Goal: Task Accomplishment & Management: Use online tool/utility

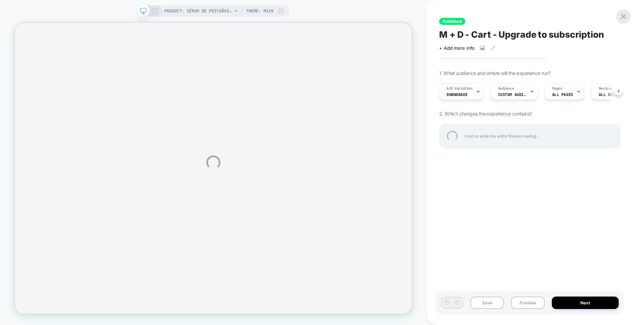
click at [623, 19] on div at bounding box center [623, 16] width 15 height 15
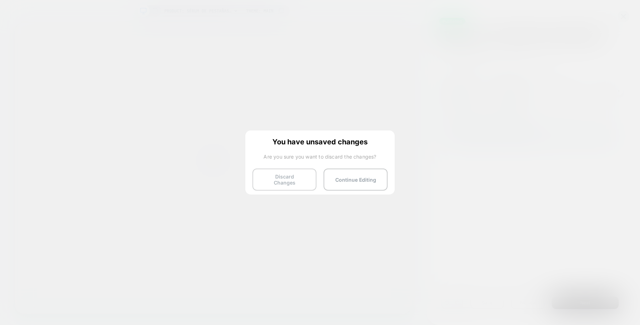
click at [292, 180] on button "Discard Changes" at bounding box center [284, 180] width 64 height 22
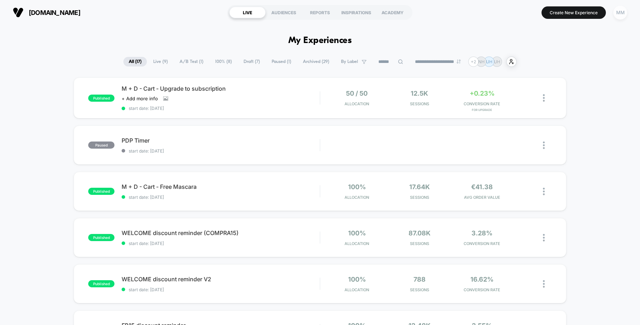
click at [620, 11] on div "MM" at bounding box center [620, 13] width 14 height 14
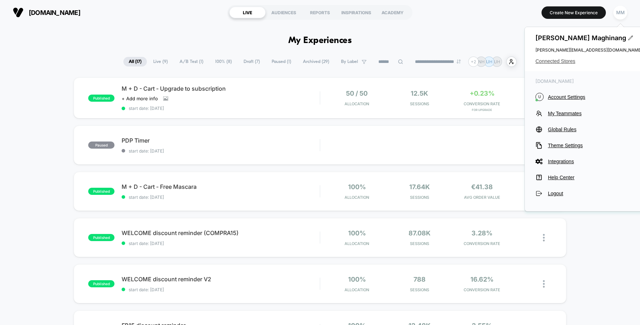
click at [555, 62] on span "Connected Stores" at bounding box center [588, 61] width 107 height 6
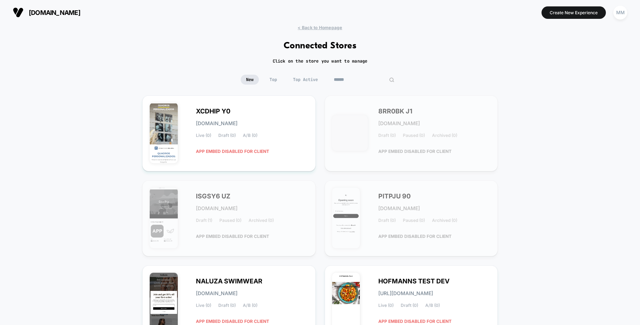
click at [362, 79] on input at bounding box center [364, 80] width 71 height 10
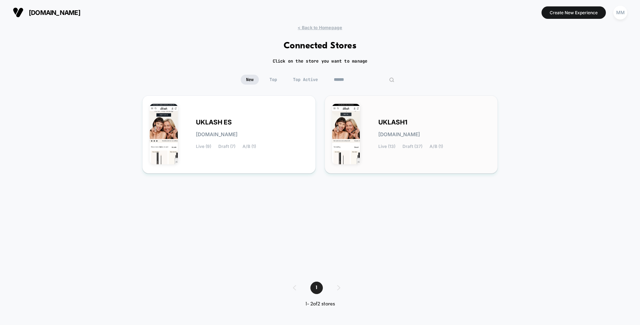
type input "******"
click at [380, 143] on div "UKLASH1 uklash1.myshopify.com Live (13) Draft (37) A/B (1)" at bounding box center [434, 134] width 112 height 29
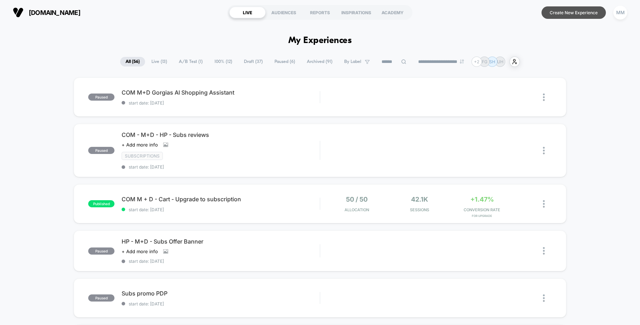
click at [572, 11] on button "Create New Experience" at bounding box center [574, 12] width 64 height 12
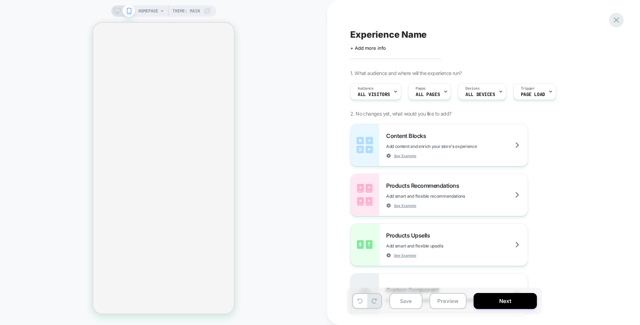
click at [617, 19] on icon at bounding box center [617, 20] width 10 height 10
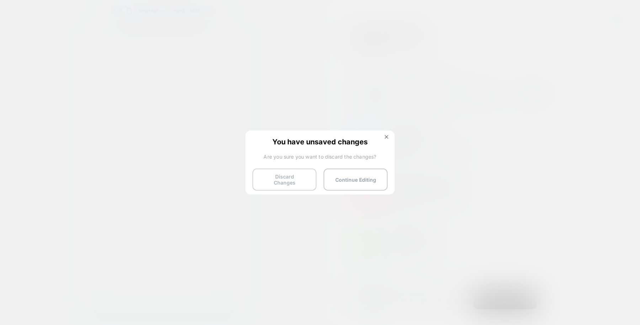
click at [297, 178] on button "Discard Changes" at bounding box center [284, 180] width 64 height 22
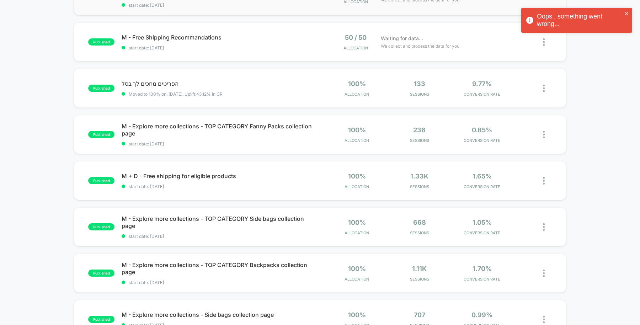
scroll to position [102, 0]
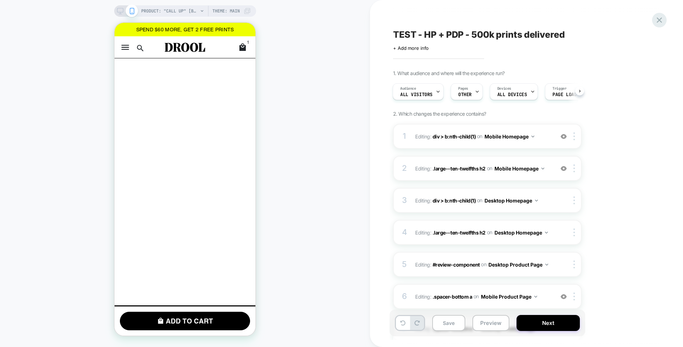
click at [662, 16] on icon at bounding box center [659, 20] width 10 height 10
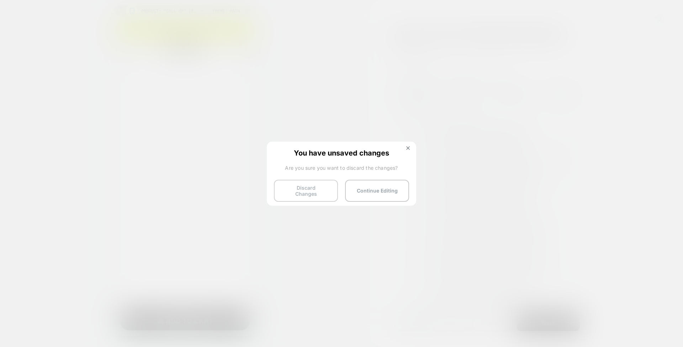
click at [321, 187] on button "Discard Changes" at bounding box center [306, 191] width 64 height 22
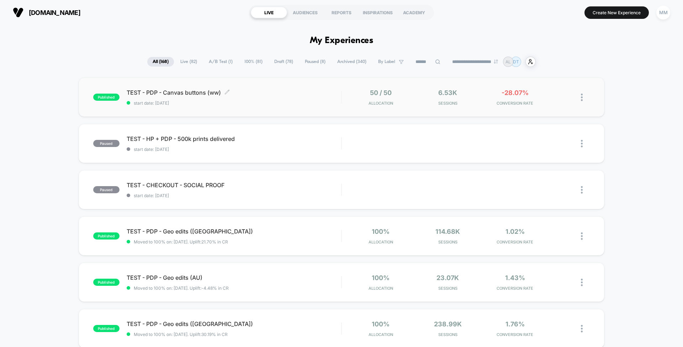
click at [289, 95] on span "TEST - PDP - Canvas buttons (ww) Click to edit experience details" at bounding box center [234, 92] width 214 height 7
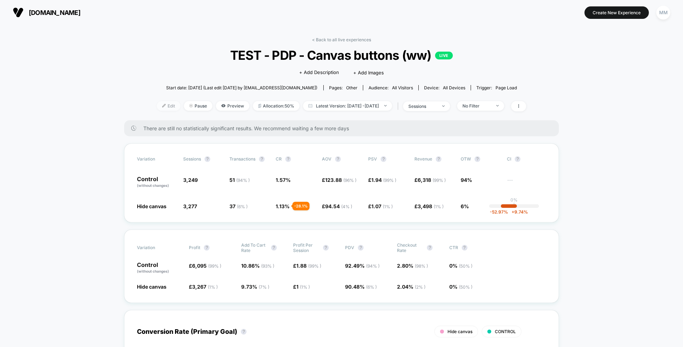
click at [157, 104] on span "Edit" at bounding box center [168, 106] width 23 height 10
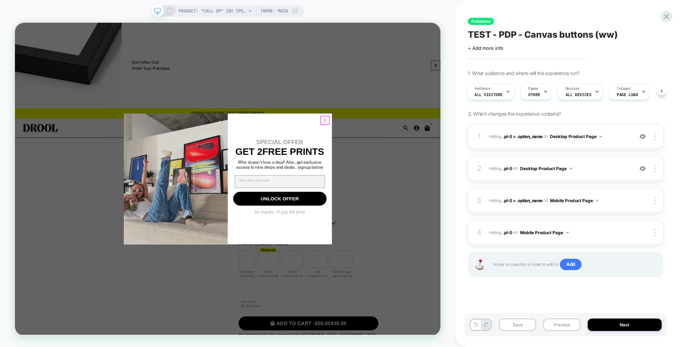
click at [429, 150] on circle "Close dialog" at bounding box center [428, 152] width 12 height 12
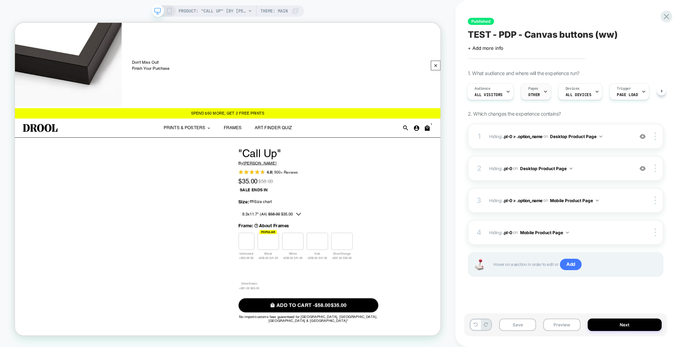
click at [532, 89] on span "Pages" at bounding box center [533, 88] width 10 height 5
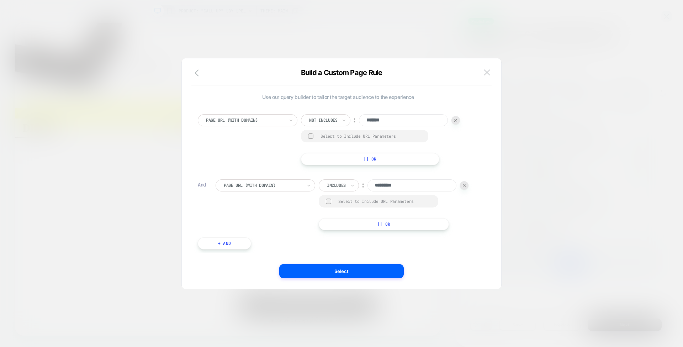
click at [485, 74] on img at bounding box center [487, 72] width 6 height 6
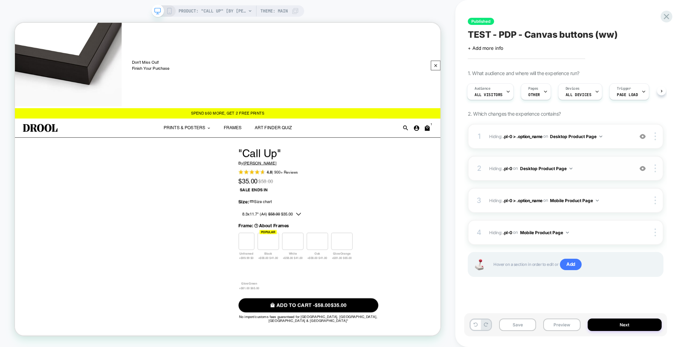
click at [641, 168] on img at bounding box center [642, 168] width 6 height 6
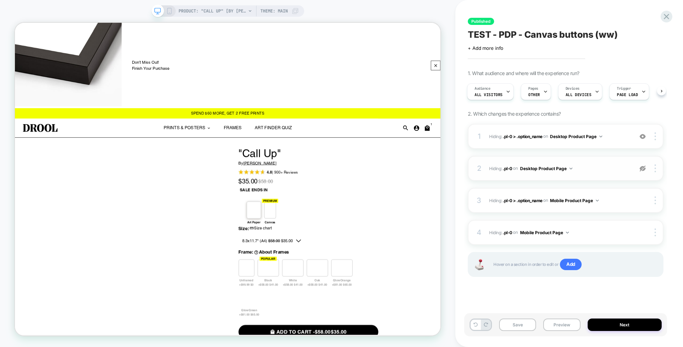
click at [641, 168] on img at bounding box center [642, 168] width 6 height 6
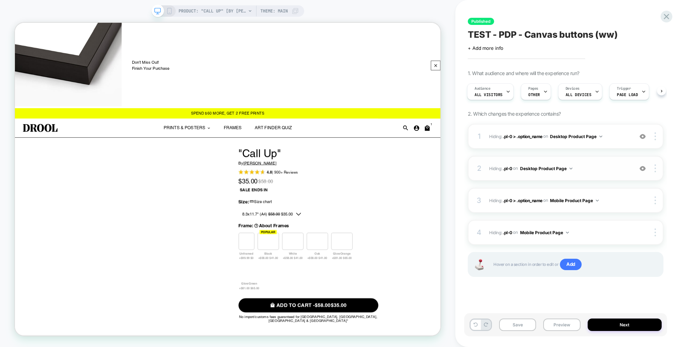
click at [641, 168] on img at bounding box center [642, 168] width 6 height 6
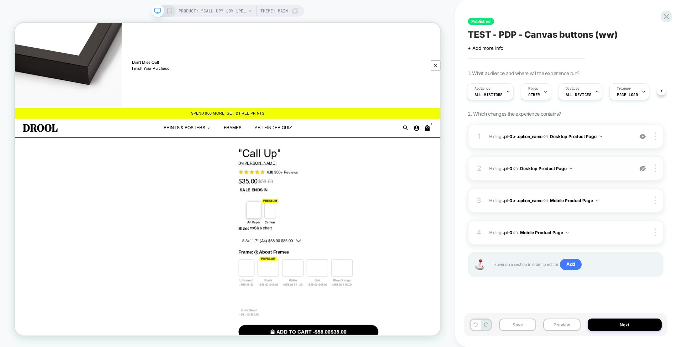
click at [646, 168] on div at bounding box center [643, 168] width 14 height 8
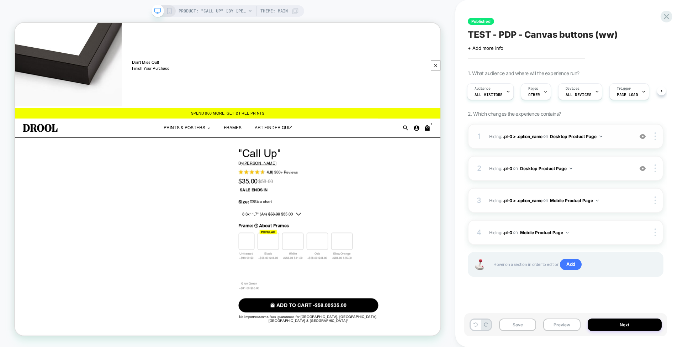
click at [643, 134] on img at bounding box center [642, 136] width 6 height 6
click at [642, 136] on img at bounding box center [642, 136] width 6 height 6
click at [558, 326] on button "Preview" at bounding box center [561, 324] width 37 height 12
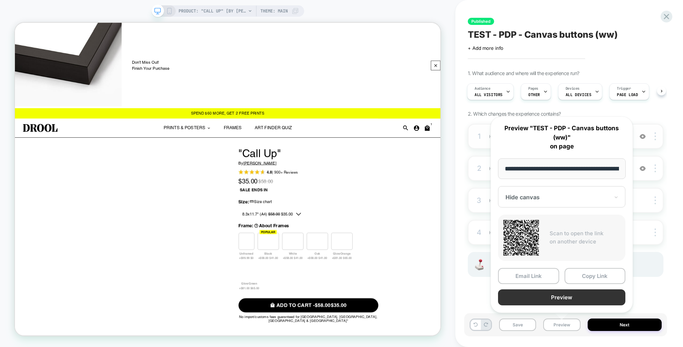
click at [557, 296] on button "Preview" at bounding box center [561, 297] width 127 height 16
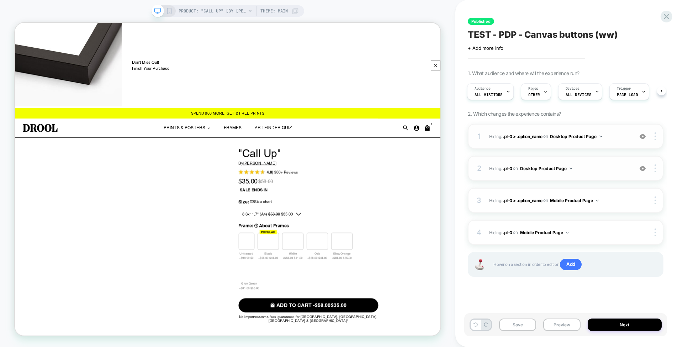
click at [642, 169] on img at bounding box center [642, 168] width 6 height 6
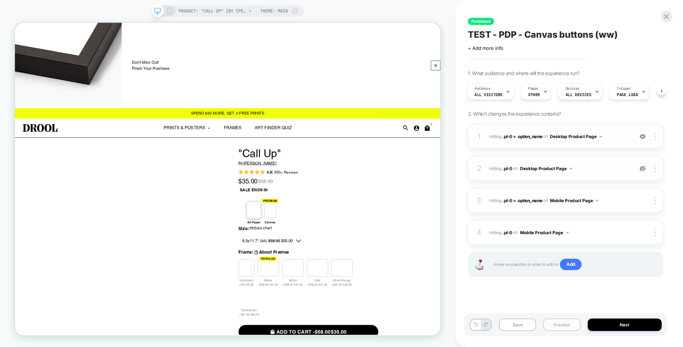
click at [564, 326] on button "Preview" at bounding box center [561, 324] width 37 height 12
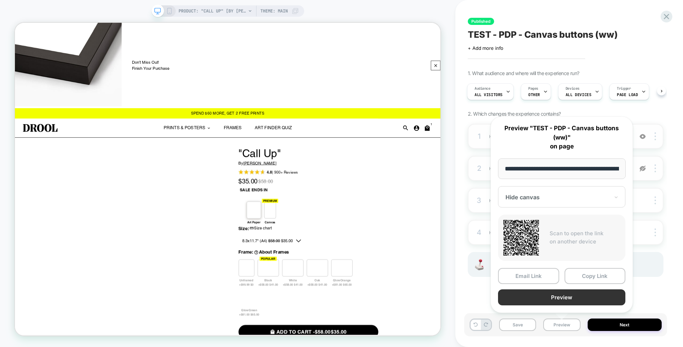
click at [553, 294] on button "Preview" at bounding box center [561, 297] width 127 height 16
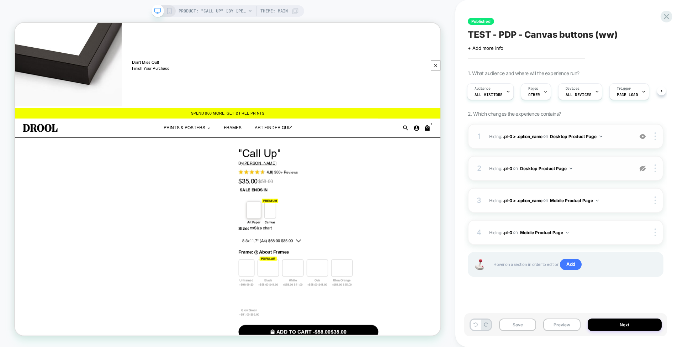
click at [643, 168] on img at bounding box center [642, 168] width 6 height 6
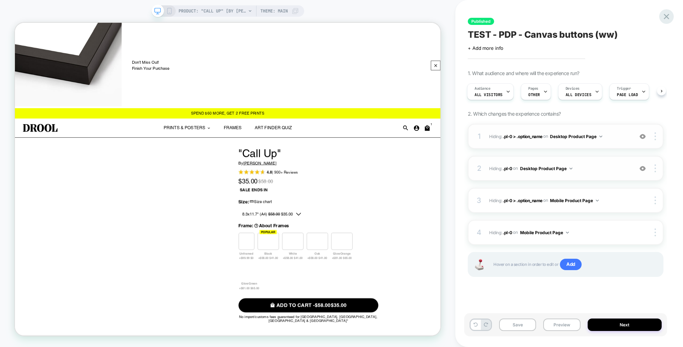
click at [664, 16] on icon at bounding box center [666, 17] width 10 height 10
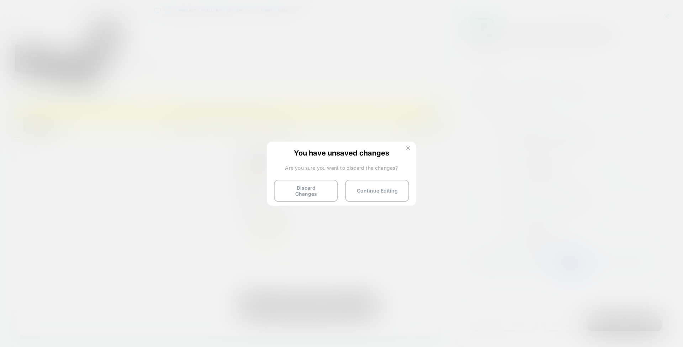
click at [407, 148] on img at bounding box center [408, 148] width 4 height 4
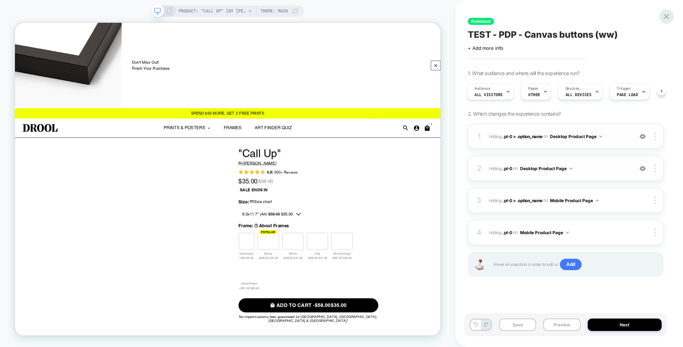
click at [667, 14] on icon at bounding box center [666, 17] width 10 height 10
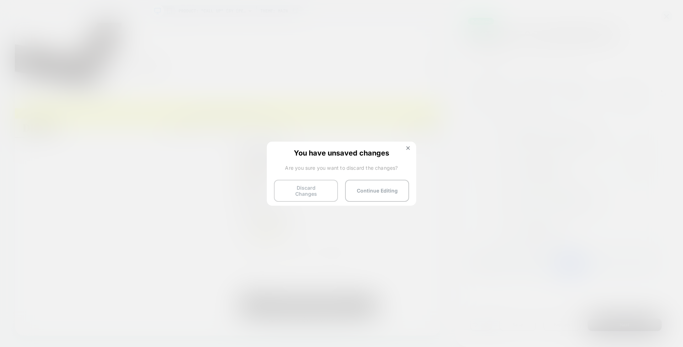
click at [308, 193] on button "Discard Changes" at bounding box center [306, 191] width 64 height 22
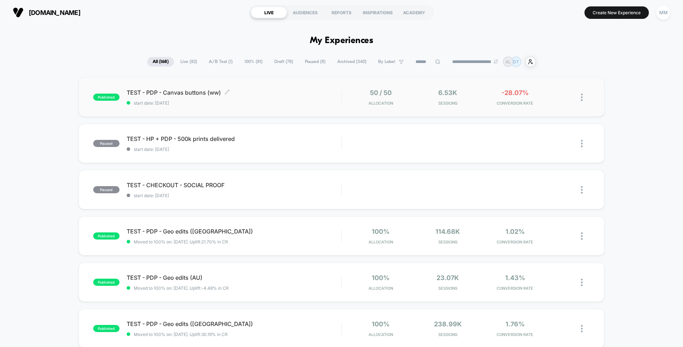
click at [298, 99] on div "TEST - PDP - Canvas buttons (ww) Click to edit experience details Click to edit…" at bounding box center [234, 97] width 214 height 17
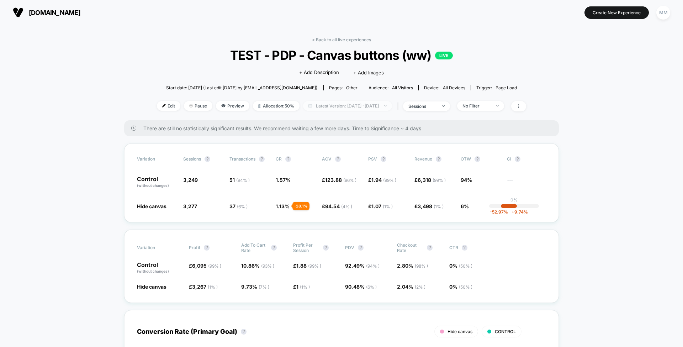
click at [378, 107] on span "Latest Version: Aug 18, 2025 - Aug 19, 2025" at bounding box center [347, 106] width 89 height 10
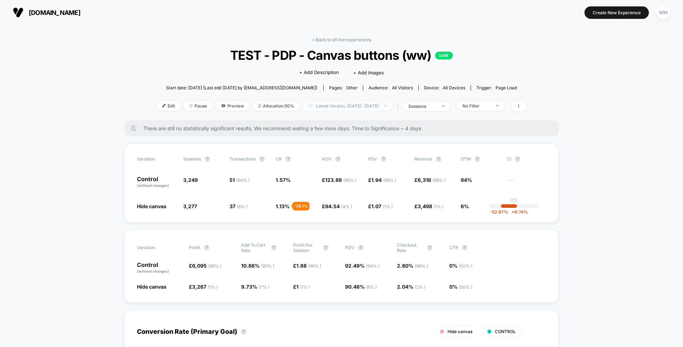
click at [368, 108] on span "Latest Version: Aug 18, 2025 - Aug 19, 2025" at bounding box center [347, 106] width 89 height 10
select select "*"
select select "****"
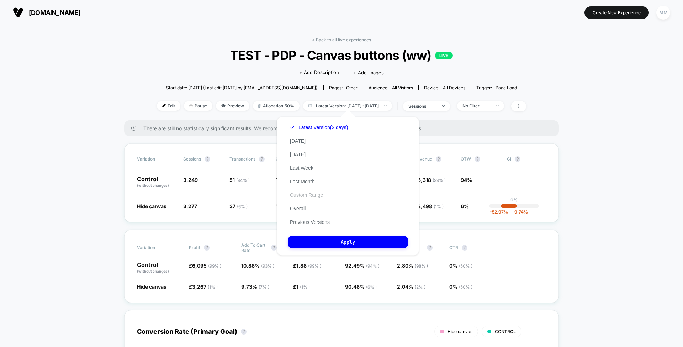
click at [315, 196] on button "Custom Range" at bounding box center [306, 195] width 37 height 6
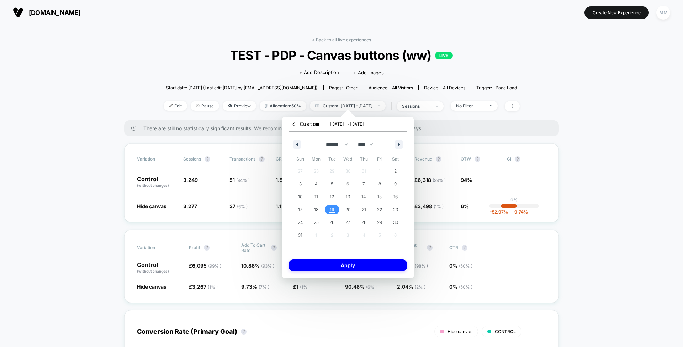
click at [329, 206] on span "19" at bounding box center [332, 209] width 16 height 9
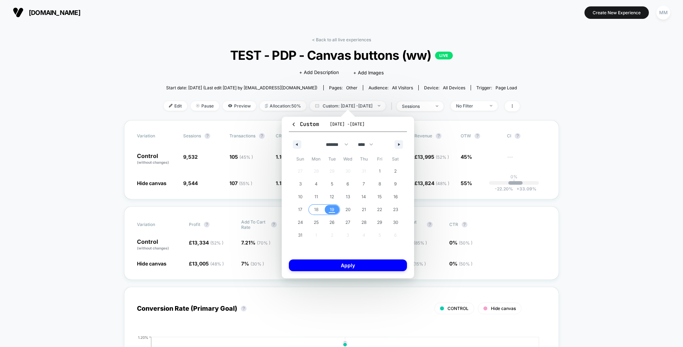
click at [316, 210] on span "18" at bounding box center [316, 209] width 4 height 13
click at [368, 262] on button "Apply" at bounding box center [348, 265] width 118 height 12
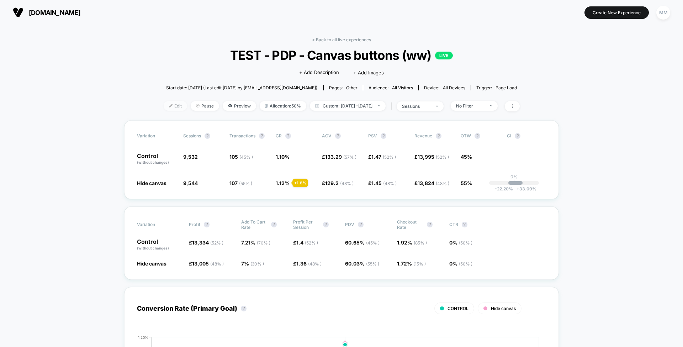
click at [172, 106] on span "Edit" at bounding box center [175, 106] width 23 height 10
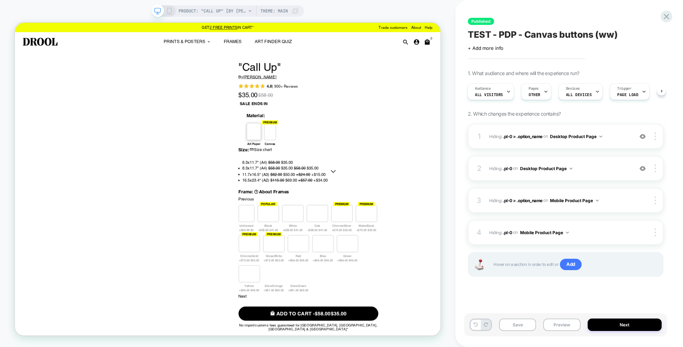
click at [0, 91] on div "PRODUCT: "Call Up" [by caitlin flood molyneux] PRODUCT: "Call Up" [by caitlin f…" at bounding box center [227, 173] width 455 height 332
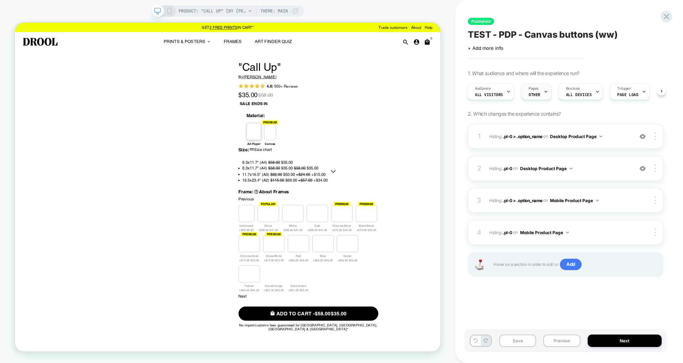
click at [532, 91] on div "Pages OTHER" at bounding box center [534, 92] width 26 height 16
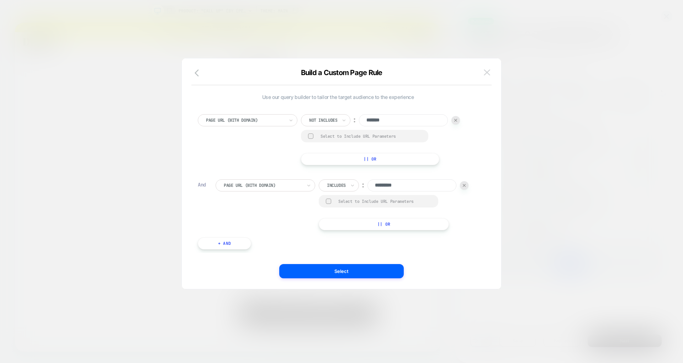
click at [488, 70] on img at bounding box center [487, 72] width 6 height 6
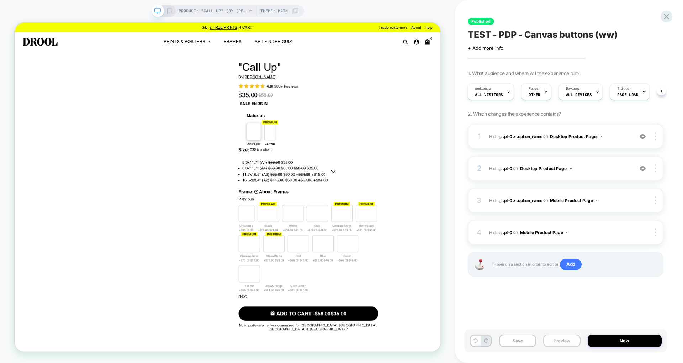
click at [550, 343] on button "Preview" at bounding box center [561, 340] width 37 height 12
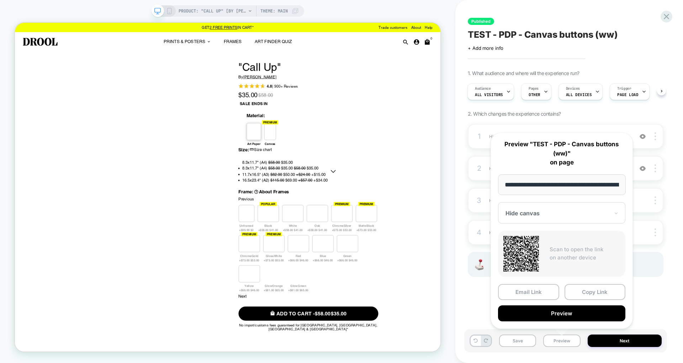
click at [453, 197] on div "PRODUCT: "Call Up" [by caitlin flood molyneux] PRODUCT: "Call Up" [by caitlin f…" at bounding box center [227, 181] width 455 height 348
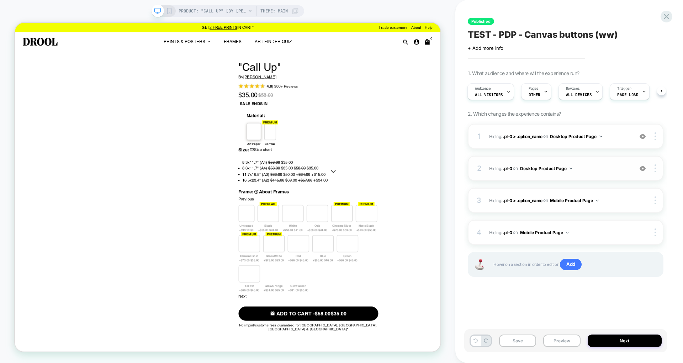
click at [641, 167] on img at bounding box center [642, 168] width 6 height 6
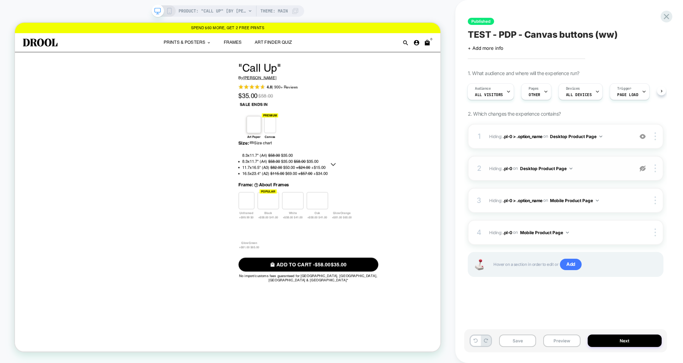
click at [641, 167] on img at bounding box center [642, 168] width 6 height 6
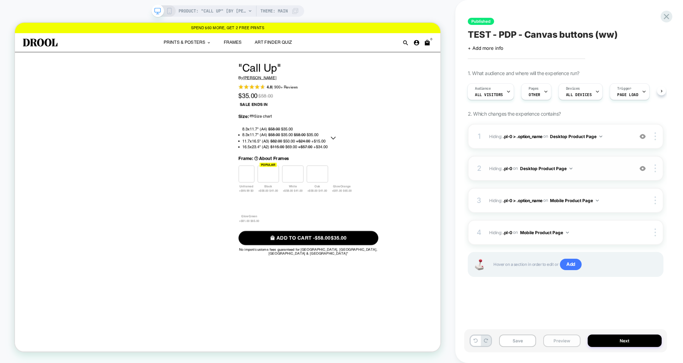
click at [564, 341] on button "Preview" at bounding box center [561, 340] width 37 height 12
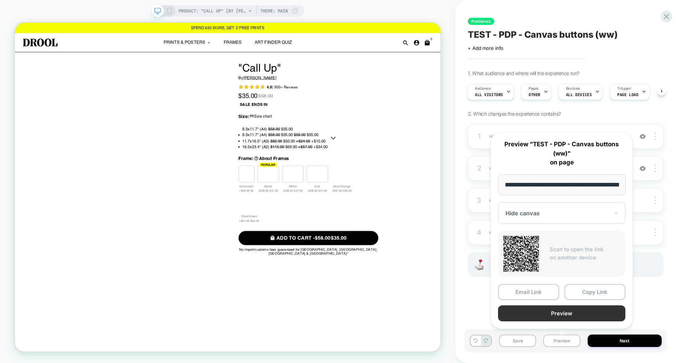
click at [561, 310] on button "Preview" at bounding box center [561, 313] width 127 height 16
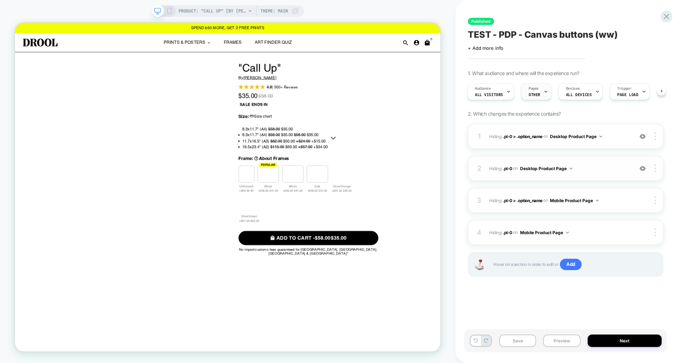
click at [530, 94] on span "OTHER" at bounding box center [534, 94] width 12 height 5
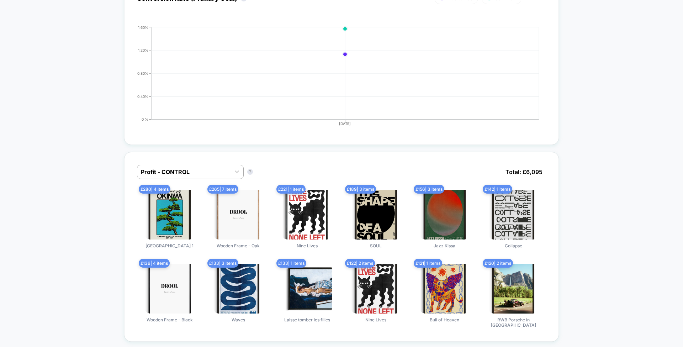
scroll to position [335, 0]
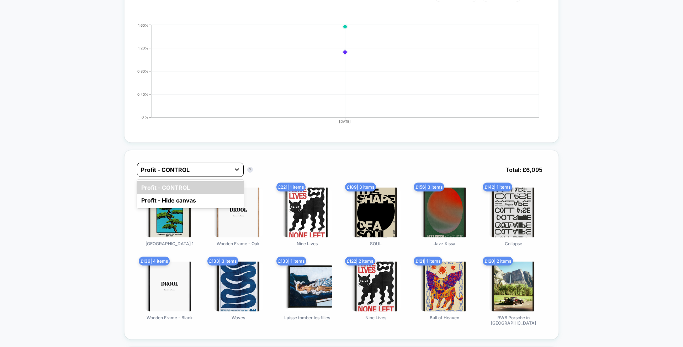
click at [235, 168] on icon at bounding box center [236, 169] width 7 height 7
click at [193, 196] on div "Profit - Hide canvas" at bounding box center [190, 200] width 107 height 13
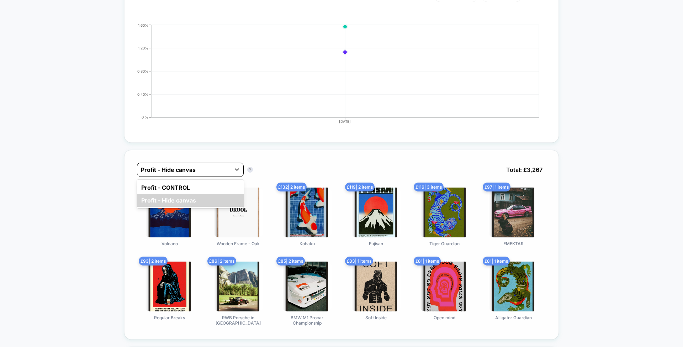
click at [228, 168] on div "Profit - Hide canvas" at bounding box center [183, 169] width 93 height 11
click at [228, 185] on div "Profit - CONTROL" at bounding box center [190, 187] width 107 height 13
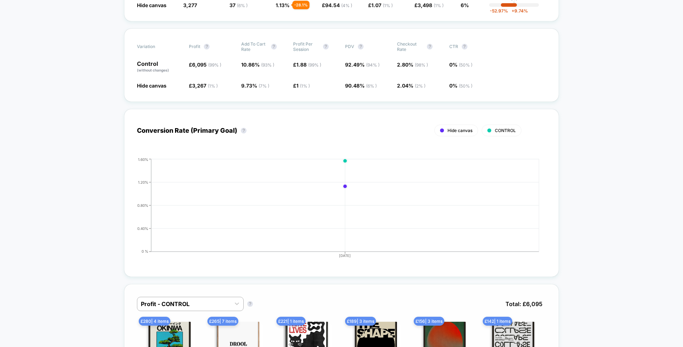
scroll to position [0, 0]
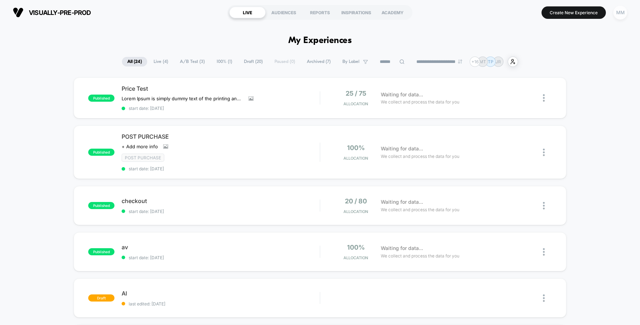
click at [620, 14] on div "MM" at bounding box center [620, 13] width 14 height 14
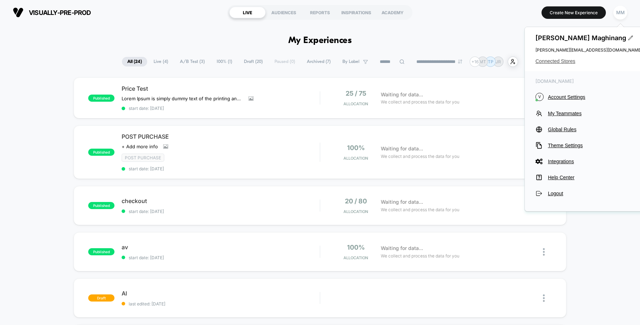
click at [553, 58] on div "[PERSON_NAME] [PERSON_NAME][EMAIL_ADDRESS][DOMAIN_NAME] Connected Stores" at bounding box center [589, 49] width 128 height 44
click at [553, 60] on span "Connected Stores" at bounding box center [588, 61] width 107 height 6
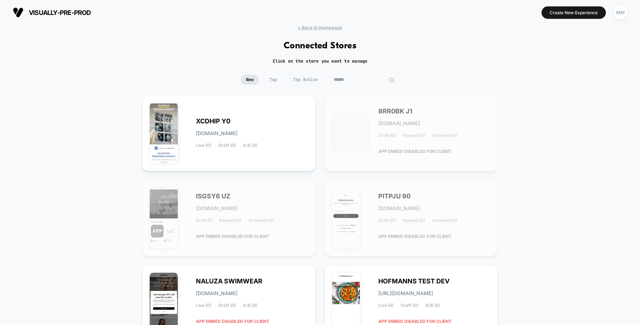
click at [362, 76] on input at bounding box center [364, 80] width 71 height 10
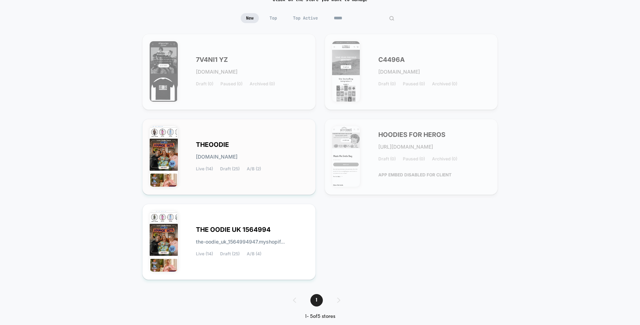
scroll to position [74, 0]
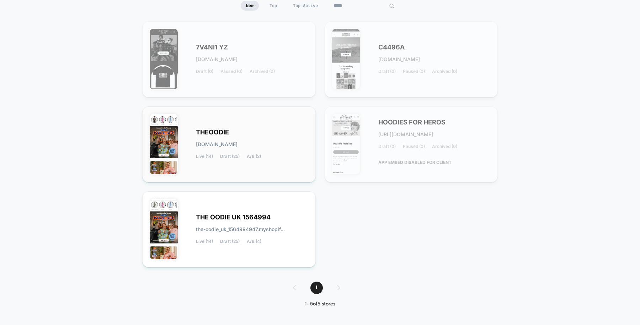
type input "*****"
click at [280, 140] on div "[PERSON_NAME][DOMAIN_NAME] Live (14) Draft (25) A/B (2)" at bounding box center [252, 144] width 112 height 29
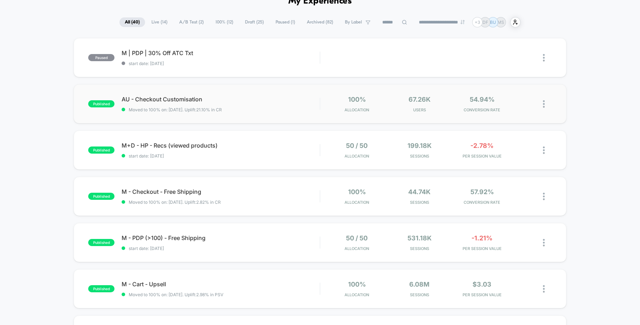
scroll to position [57, 0]
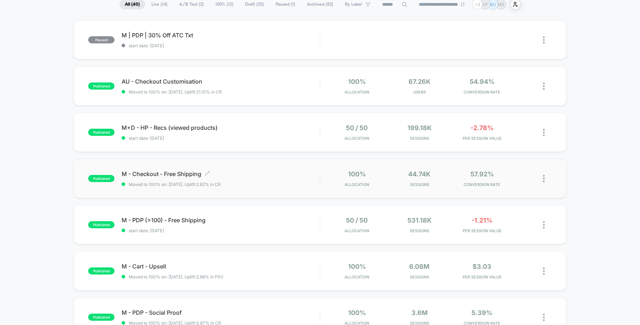
click at [268, 180] on div "M - Checkout - Free Shipping Click to edit experience details Click to edit exp…" at bounding box center [221, 178] width 198 height 17
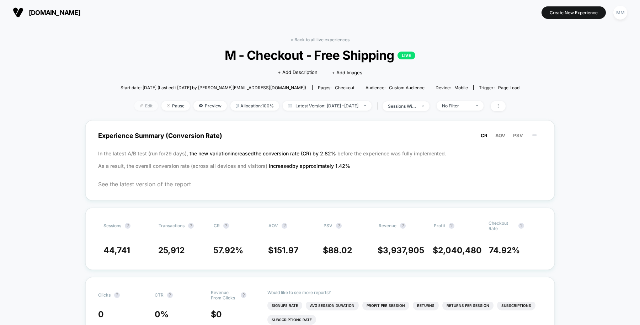
click at [135, 107] on span "Edit" at bounding box center [145, 106] width 23 height 10
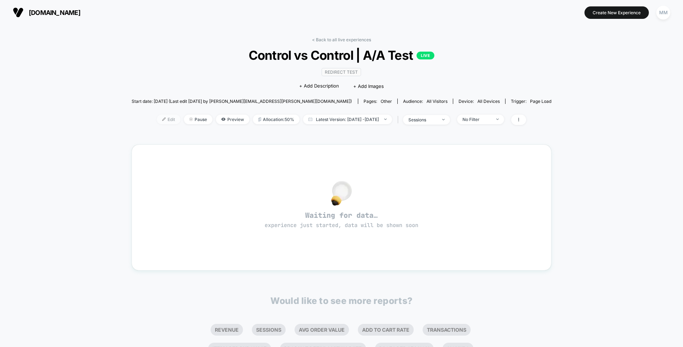
click at [158, 118] on span "Edit" at bounding box center [168, 119] width 23 height 10
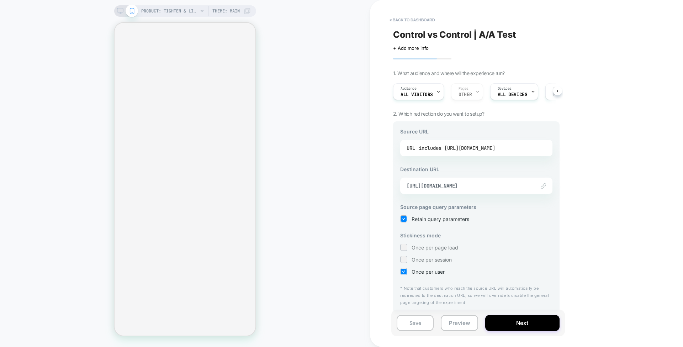
click at [495, 143] on div "includes https://gopure.com/products/gp-tighten-lift-neck-cream" at bounding box center [456, 148] width 76 height 11
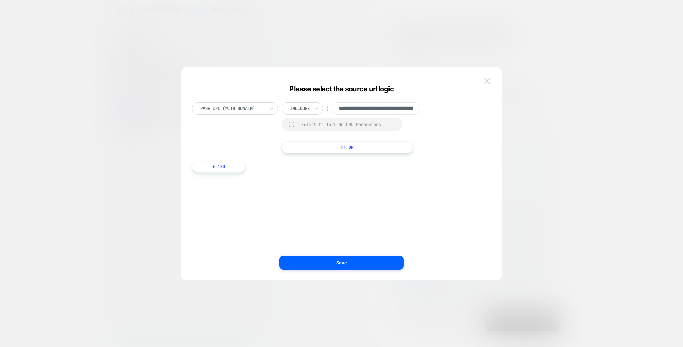
click at [491, 79] on button at bounding box center [487, 81] width 11 height 11
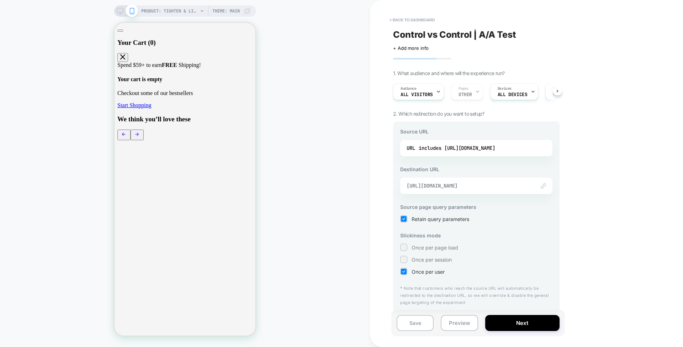
click at [502, 185] on span "https://gopure.com/products/gp-tighten-lift-neck-cream?utm_source=aatest" at bounding box center [467, 185] width 122 height 6
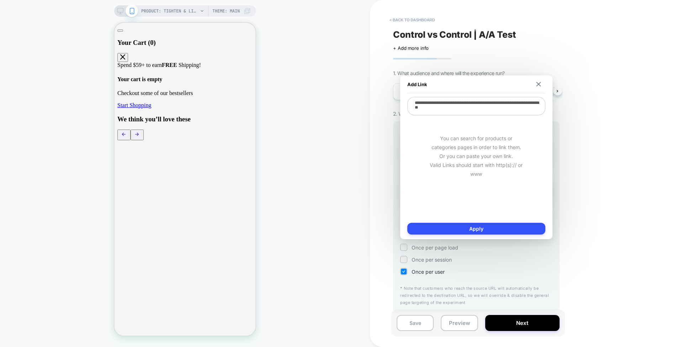
click at [492, 109] on textarea "**********" at bounding box center [476, 106] width 138 height 18
click at [537, 83] on img at bounding box center [538, 84] width 5 height 5
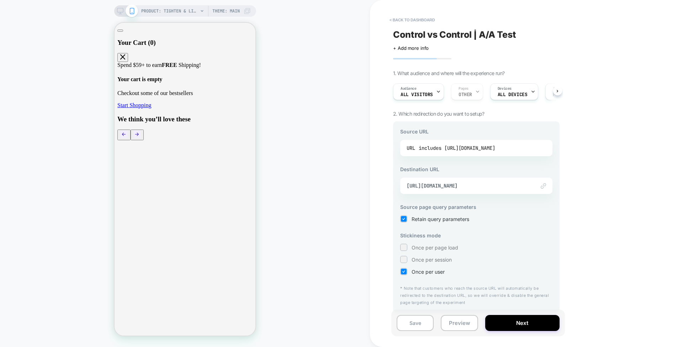
click at [495, 144] on div "includes https://gopure.com/products/gp-tighten-lift-neck-cream" at bounding box center [456, 148] width 76 height 11
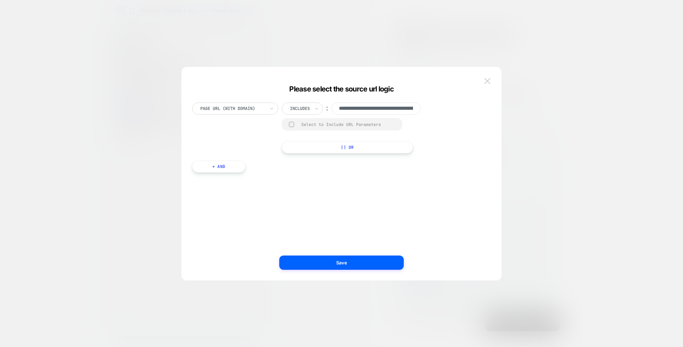
click at [486, 77] on button at bounding box center [487, 81] width 11 height 11
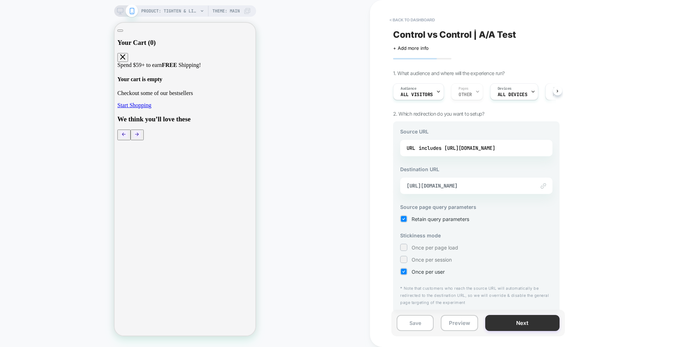
click at [496, 323] on button "Next" at bounding box center [522, 323] width 74 height 16
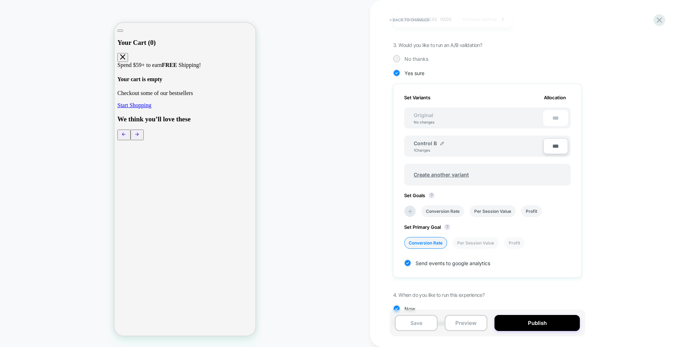
scroll to position [164, 0]
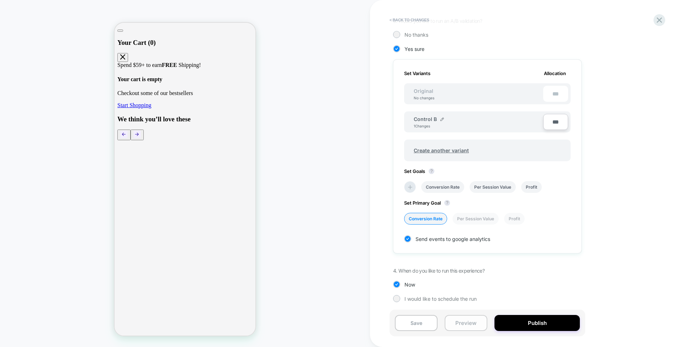
click at [454, 326] on button "Preview" at bounding box center [465, 323] width 43 height 16
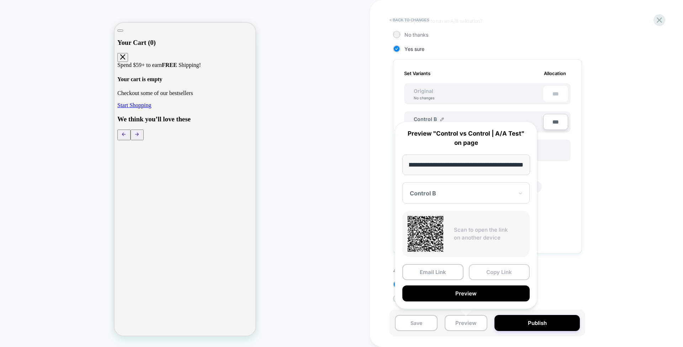
scroll to position [0, 0]
click at [485, 271] on button "Copy Link" at bounding box center [499, 272] width 61 height 16
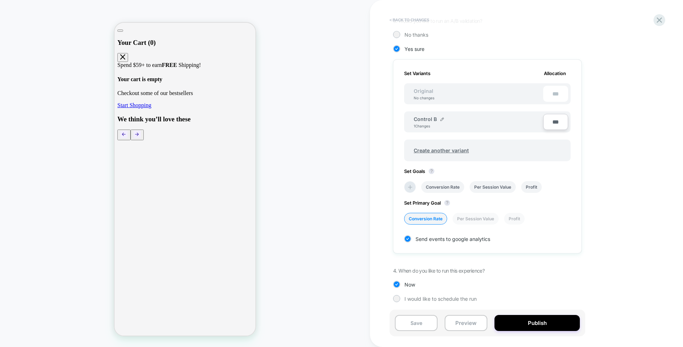
click at [418, 20] on button "< Back to changes" at bounding box center [409, 19] width 47 height 11
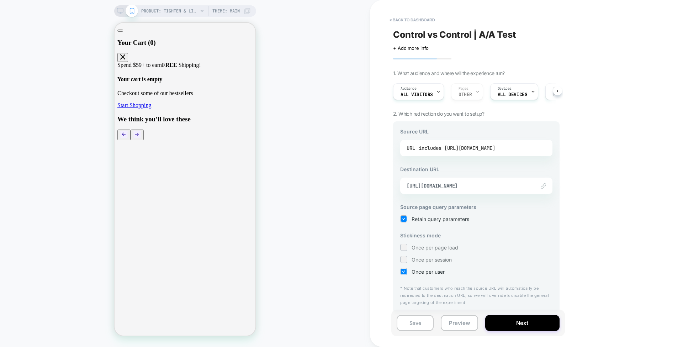
click at [469, 148] on div "includes https://gopure.com/products/gp-tighten-lift-neck-cream" at bounding box center [456, 148] width 76 height 11
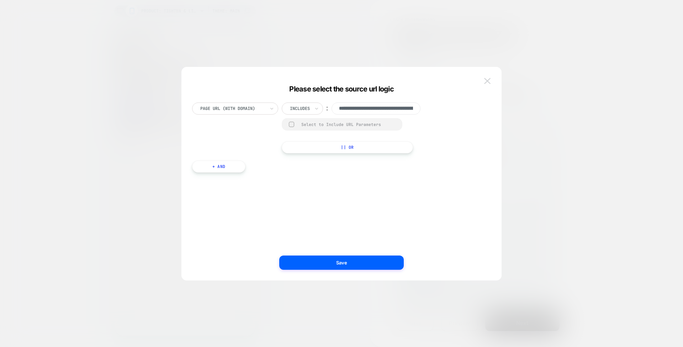
click at [488, 82] on img at bounding box center [487, 81] width 6 height 6
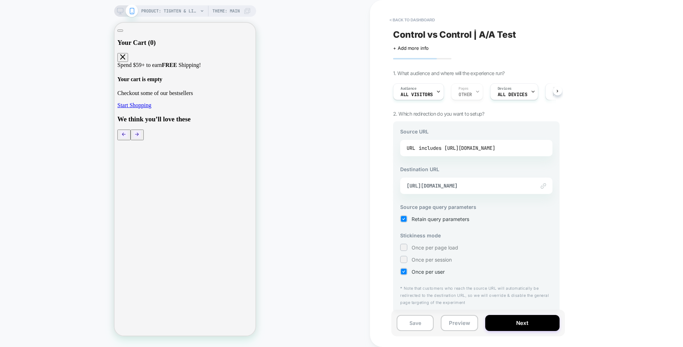
click at [485, 146] on div "includes https://gopure.com/products/gp-tighten-lift-neck-cream" at bounding box center [456, 148] width 76 height 11
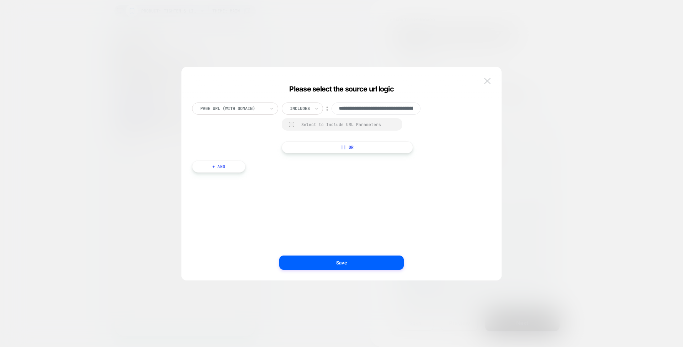
click at [491, 82] on button at bounding box center [487, 81] width 11 height 11
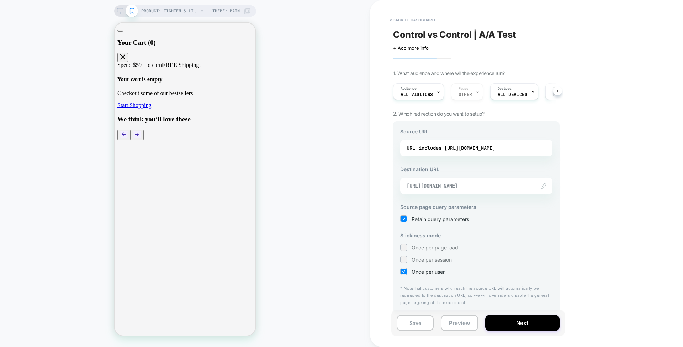
click at [495, 182] on span "https://gopure.com/products/gp-tighten-lift-neck-cream?utm_source=aatest" at bounding box center [467, 185] width 122 height 6
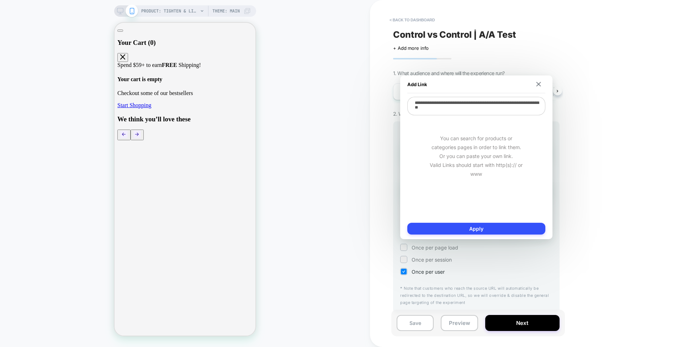
click at [494, 110] on textarea "**********" at bounding box center [476, 106] width 138 height 18
click at [376, 138] on div "< back to dashboard Control vs Control | A/A Test Click to edit experience deta…" at bounding box center [526, 173] width 313 height 347
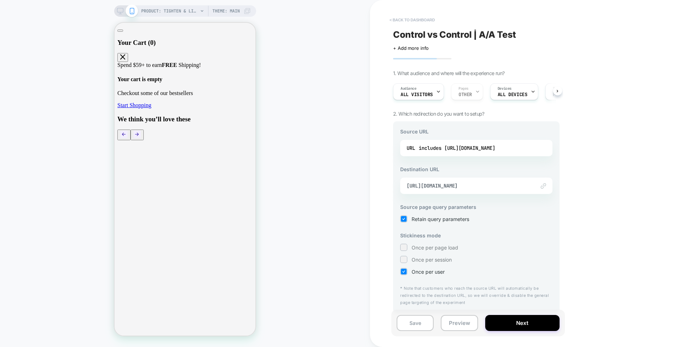
click at [421, 21] on button "< back to dashboard" at bounding box center [412, 19] width 52 height 11
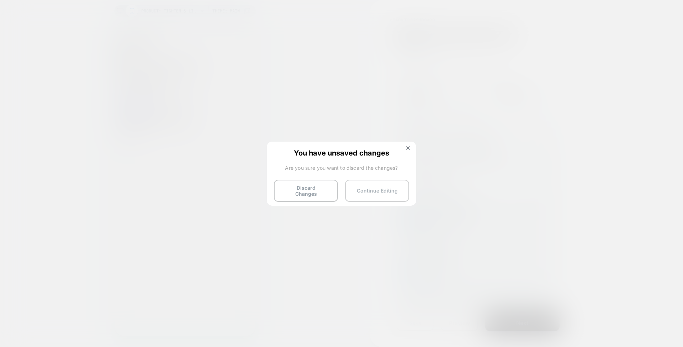
click at [375, 186] on button "Continue Editing" at bounding box center [377, 191] width 64 height 22
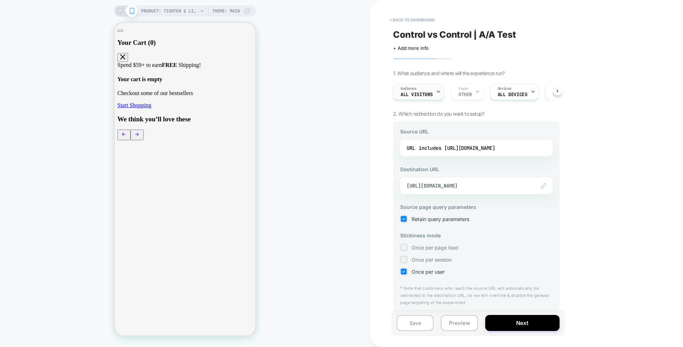
click at [423, 94] on span "All Visitors" at bounding box center [416, 94] width 32 height 5
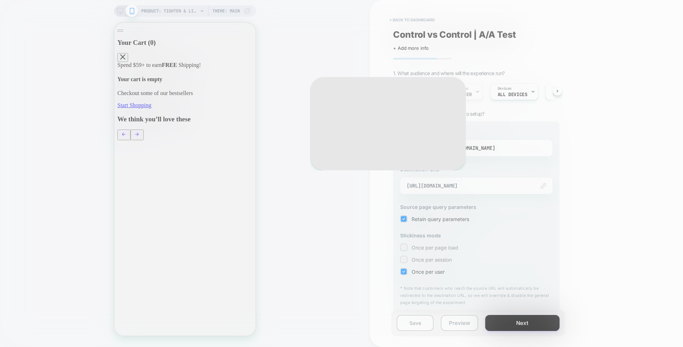
click at [423, 94] on div "Choose the audience that will see the experience Custom Audience Build your own…" at bounding box center [388, 124] width 156 height 94
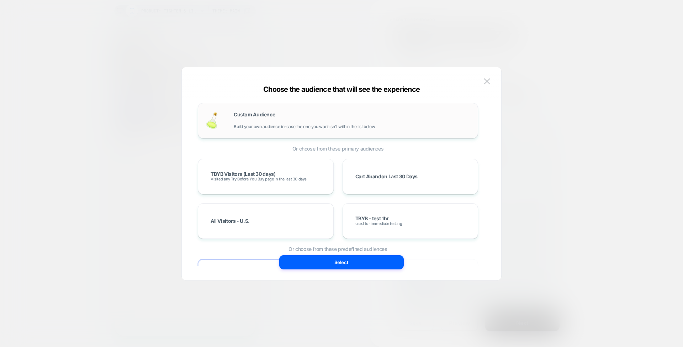
click at [281, 117] on div "Custom Audience Build your own audience in-case the one you want isn't within t…" at bounding box center [352, 120] width 237 height 17
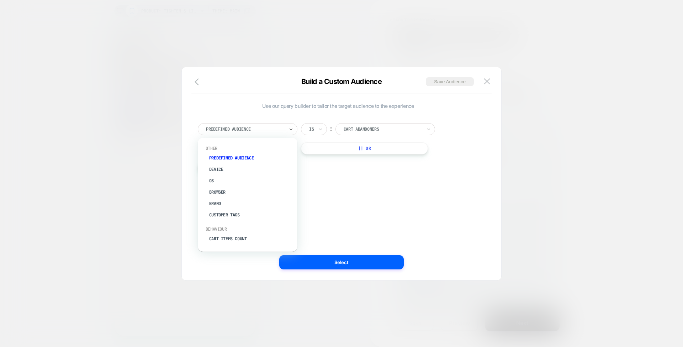
click at [255, 127] on div at bounding box center [245, 129] width 78 height 6
click at [0, 304] on div at bounding box center [341, 173] width 683 height 347
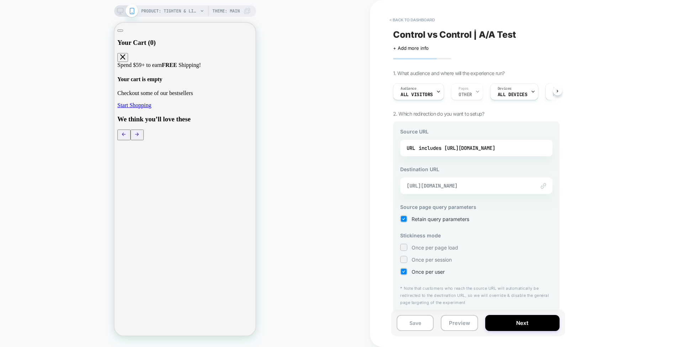
click at [477, 187] on span "https://gopure.com/products/gp-tighten-lift-neck-cream?utm_source=aatest" at bounding box center [467, 185] width 122 height 6
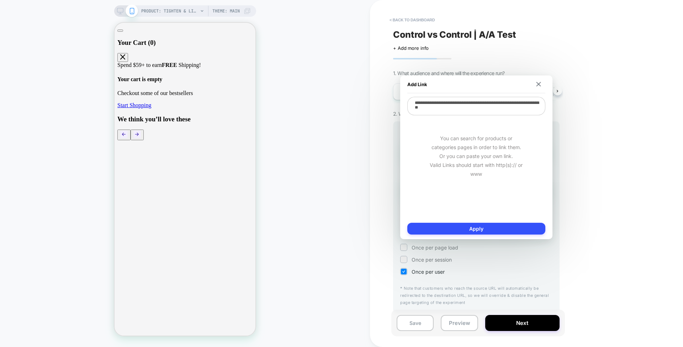
click at [496, 105] on textarea "**********" at bounding box center [476, 106] width 138 height 18
click at [487, 109] on textarea "**********" at bounding box center [476, 106] width 138 height 18
type textarea "**********"
type textarea "*"
type textarea "**********"
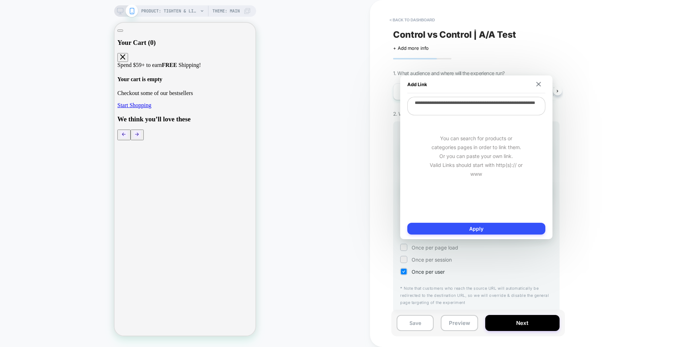
type textarea "*"
type textarea "**********"
type textarea "*"
type textarea "**********"
type textarea "*"
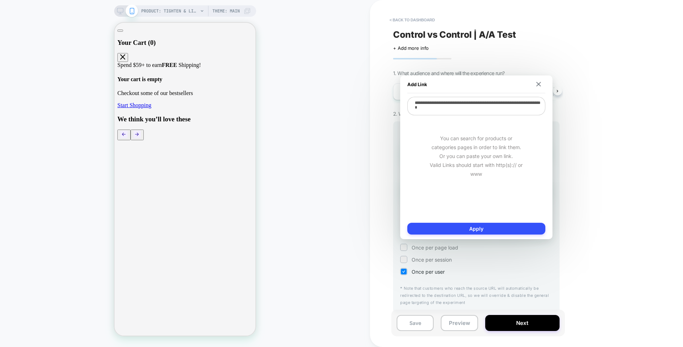
type textarea "**********"
type textarea "*"
type textarea "**********"
type textarea "*"
type textarea "**********"
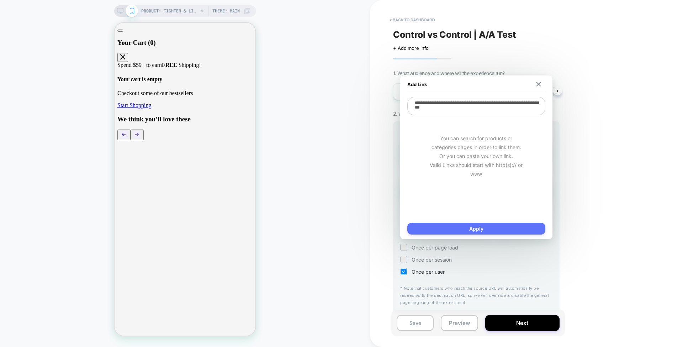
click at [473, 228] on button "Apply" at bounding box center [476, 229] width 138 height 12
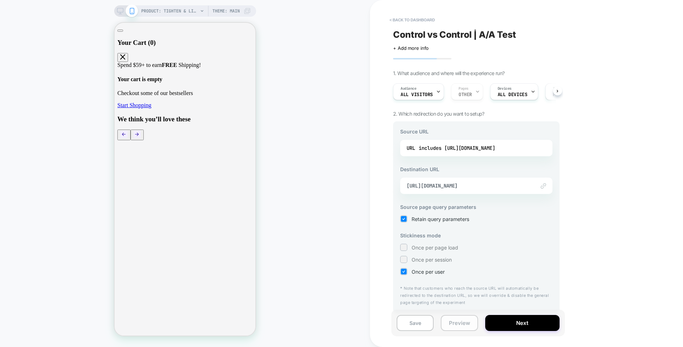
click at [461, 322] on button "Preview" at bounding box center [459, 323] width 37 height 16
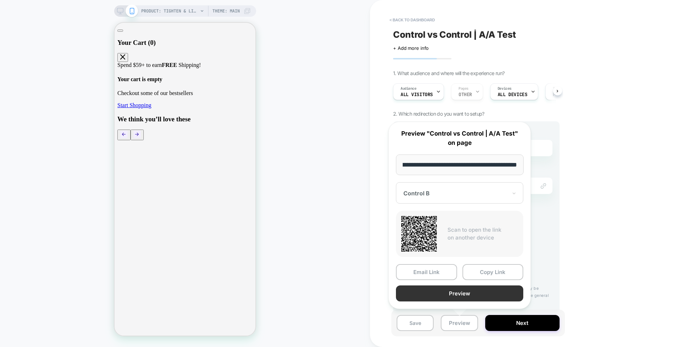
scroll to position [0, 0]
click at [479, 295] on button "Preview" at bounding box center [459, 293] width 127 height 16
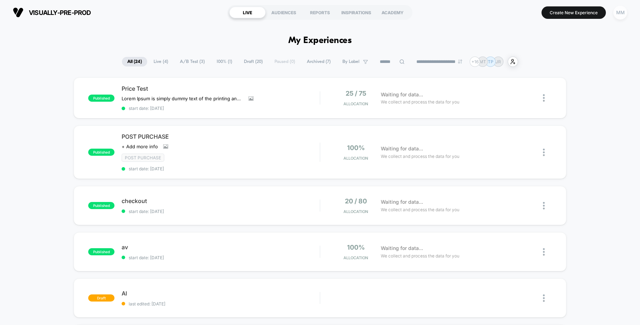
click at [622, 13] on div "MM" at bounding box center [620, 13] width 14 height 14
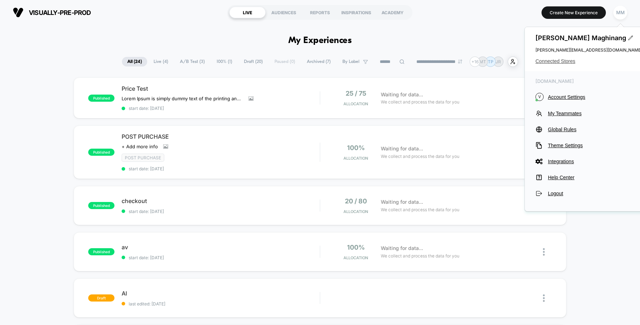
click at [552, 61] on span "Connected Stores" at bounding box center [588, 61] width 107 height 6
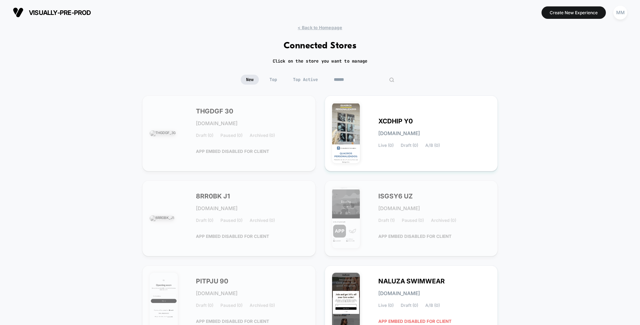
click at [362, 80] on input at bounding box center [364, 80] width 71 height 10
type input "*******"
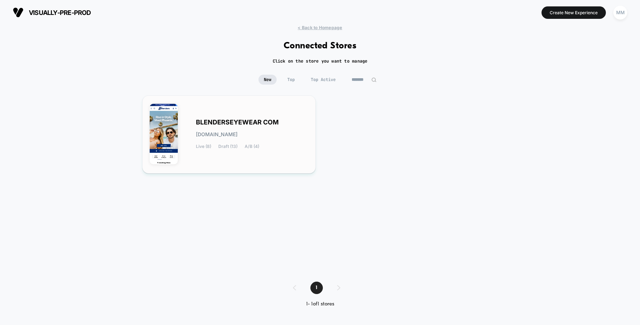
click at [267, 131] on div "BLENDERSEYEWEAR COM [DOMAIN_NAME] Live (8) Draft (13) A/B (4)" at bounding box center [252, 134] width 112 height 29
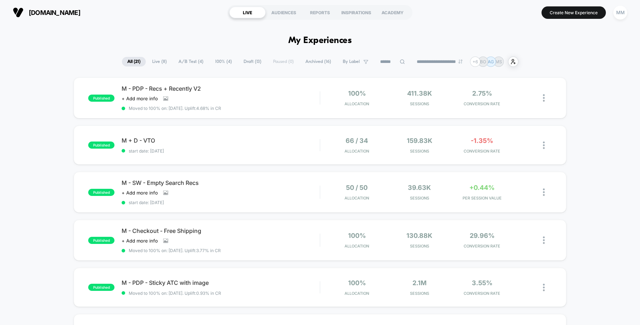
drag, startPoint x: 114, startPoint y: 10, endPoint x: 29, endPoint y: 11, distance: 85.3
click at [29, 11] on section "[DOMAIN_NAME]" at bounding box center [112, 13] width 203 height 18
copy span "[DOMAIN_NAME]"
click at [619, 14] on div "MM" at bounding box center [620, 13] width 14 height 14
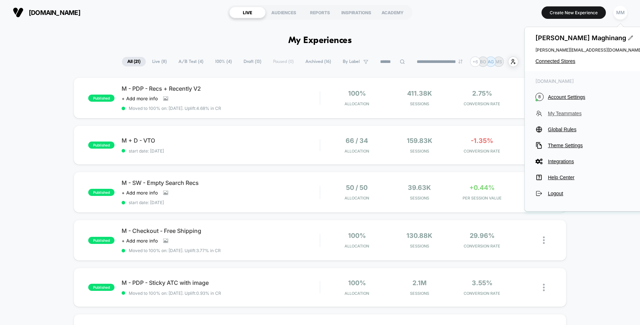
click at [562, 114] on span "My Teammates" at bounding box center [595, 114] width 94 height 6
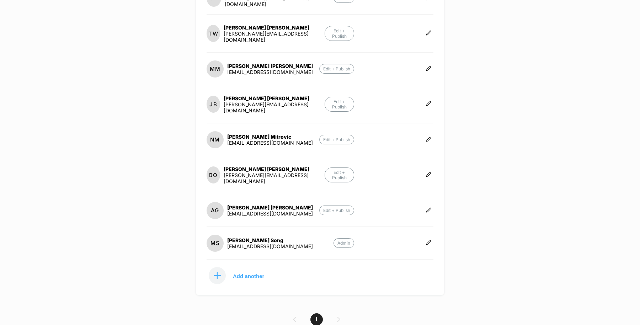
scroll to position [153, 0]
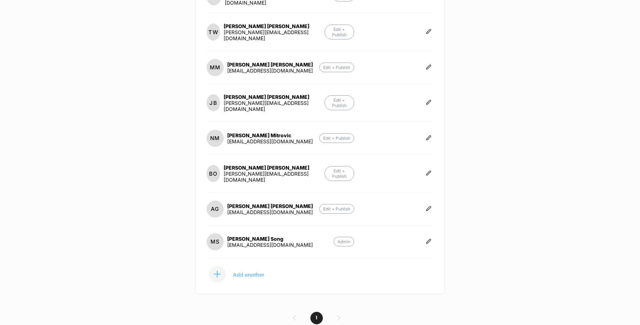
click at [252, 273] on p "Add another" at bounding box center [248, 275] width 31 height 4
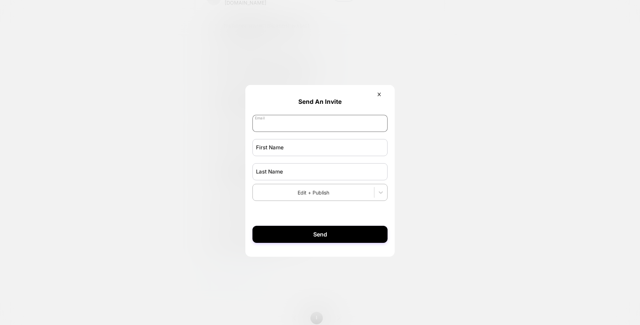
paste input "**********"
click at [307, 126] on input "email" at bounding box center [319, 123] width 135 height 17
type input "**********"
click at [300, 148] on input "text" at bounding box center [319, 147] width 135 height 17
type input "********"
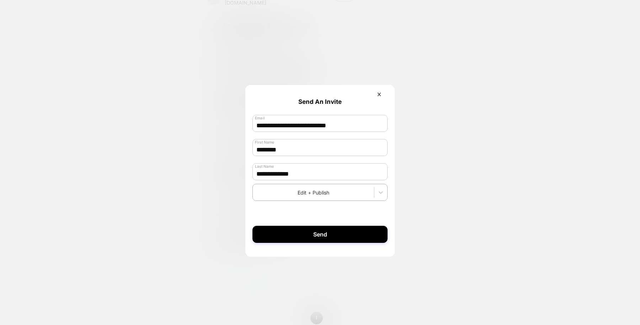
type input "**********"
click at [325, 236] on button "Send" at bounding box center [319, 234] width 135 height 17
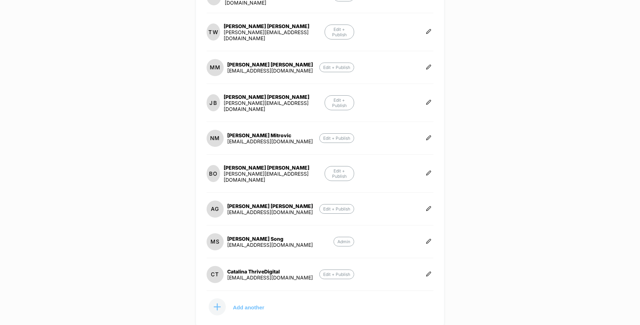
click at [254, 298] on button "Add another" at bounding box center [242, 307] width 71 height 18
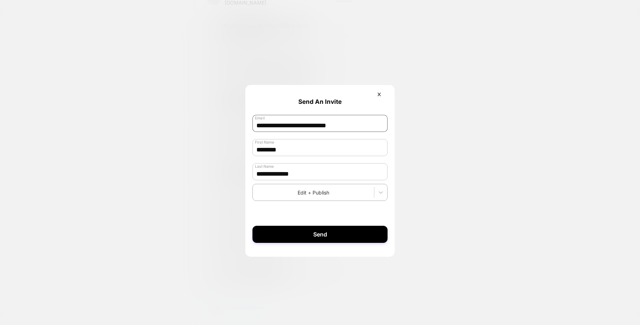
click at [316, 123] on input "**********" at bounding box center [319, 123] width 135 height 17
paste input "email"
type input "**********"
click at [283, 152] on input "********" at bounding box center [319, 147] width 135 height 17
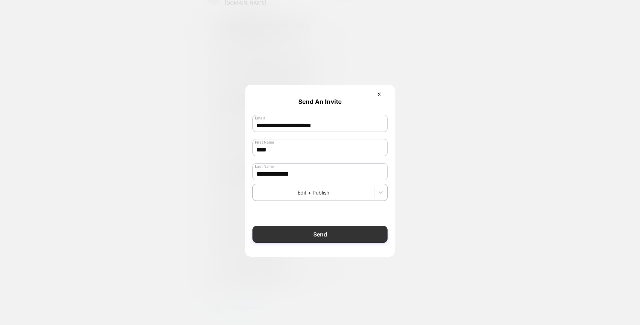
type input "****"
click at [355, 234] on button "Send" at bounding box center [319, 234] width 135 height 17
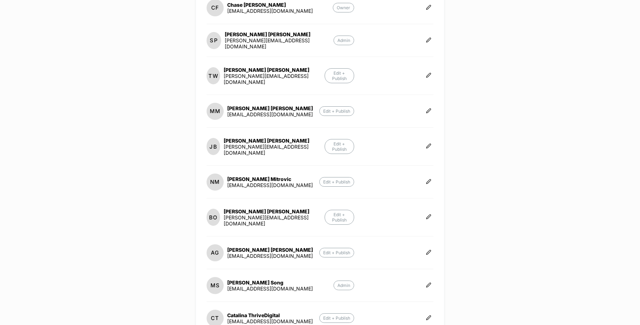
scroll to position [185, 0]
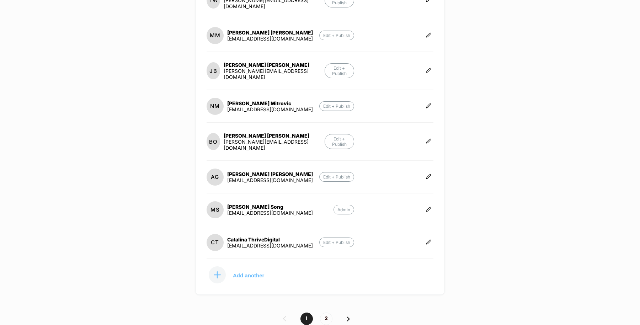
click at [251, 273] on p "Add another" at bounding box center [248, 275] width 31 height 4
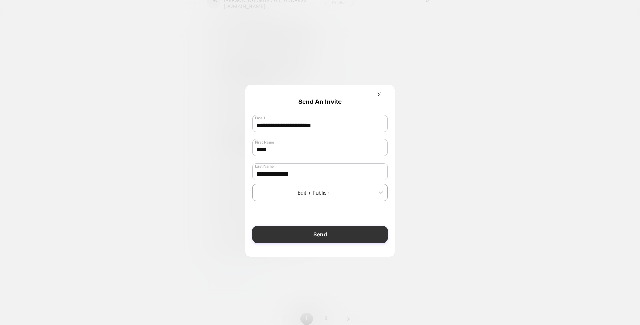
click at [326, 238] on button "Send" at bounding box center [319, 234] width 135 height 17
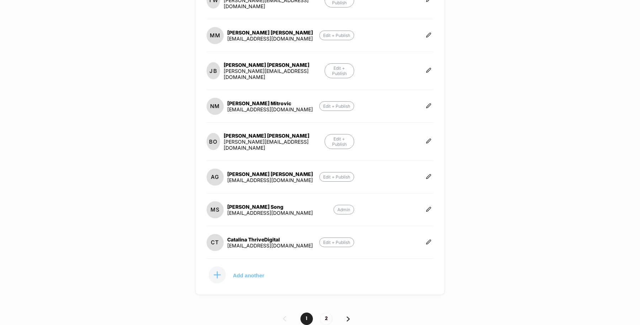
click at [249, 273] on p "Add another" at bounding box center [248, 275] width 31 height 4
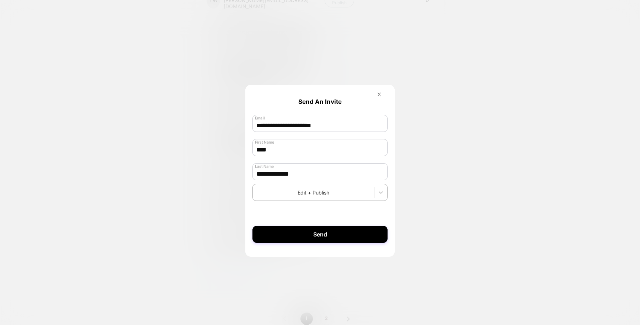
click at [381, 94] on icon at bounding box center [379, 94] width 5 height 5
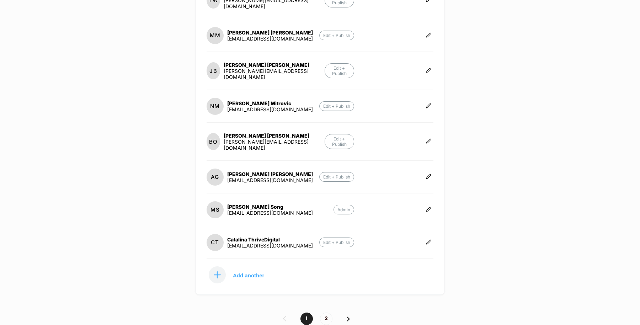
drag, startPoint x: 351, startPoint y: 299, endPoint x: 346, endPoint y: 297, distance: 5.4
click at [346, 313] on div "1 2" at bounding box center [320, 319] width 640 height 12
click at [348, 316] on img at bounding box center [348, 318] width 3 height 5
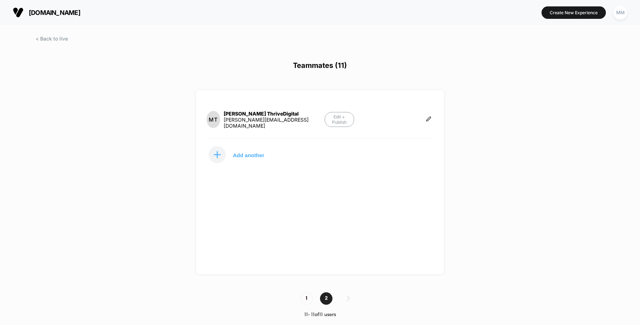
scroll to position [0, 0]
click at [255, 153] on p "Add another" at bounding box center [248, 155] width 31 height 4
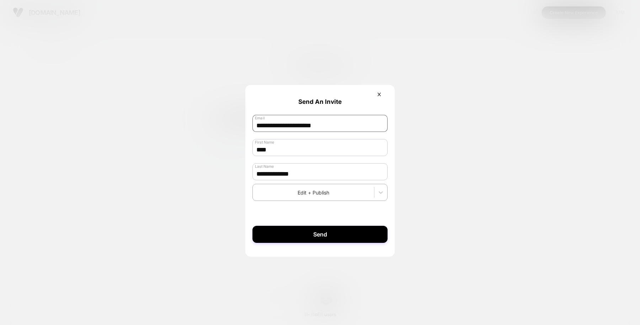
click at [323, 121] on input "**********" at bounding box center [319, 123] width 135 height 17
paste input "*"
type input "**********"
click at [304, 149] on input "****" at bounding box center [319, 147] width 135 height 17
type input "***"
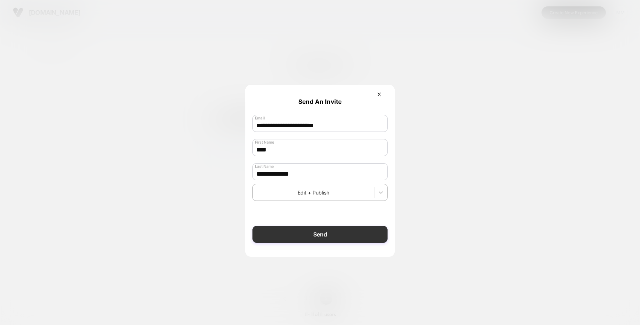
click at [329, 234] on button "Send" at bounding box center [319, 234] width 135 height 17
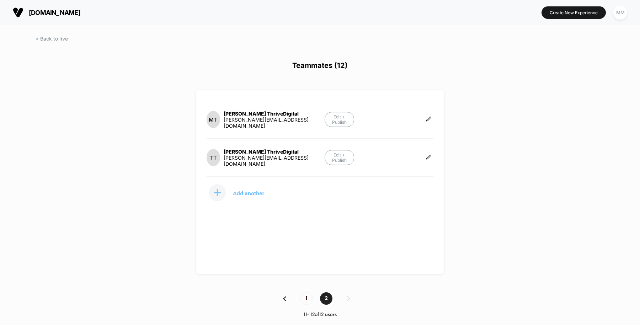
click at [257, 191] on p "Add another" at bounding box center [248, 193] width 31 height 4
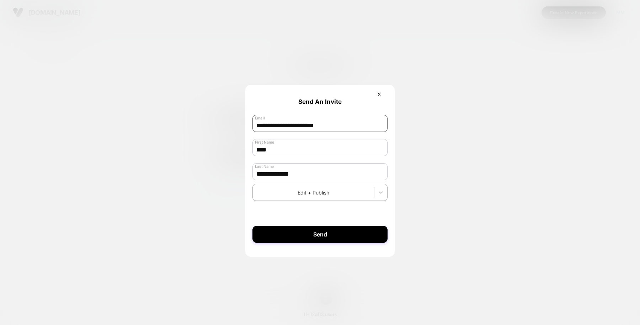
click at [291, 130] on input "**********" at bounding box center [319, 123] width 135 height 17
paste input "****"
type input "**********"
click at [274, 149] on input "***" at bounding box center [319, 147] width 135 height 17
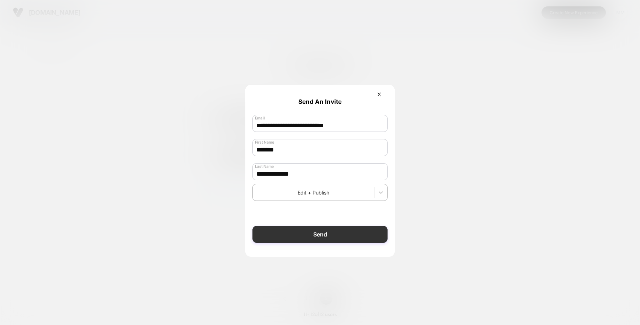
type input "*******"
click at [311, 231] on button "Send" at bounding box center [319, 234] width 135 height 17
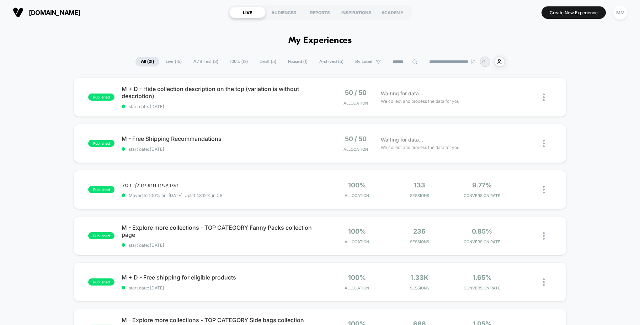
click at [261, 61] on span "Draft ( 5 )" at bounding box center [267, 62] width 27 height 10
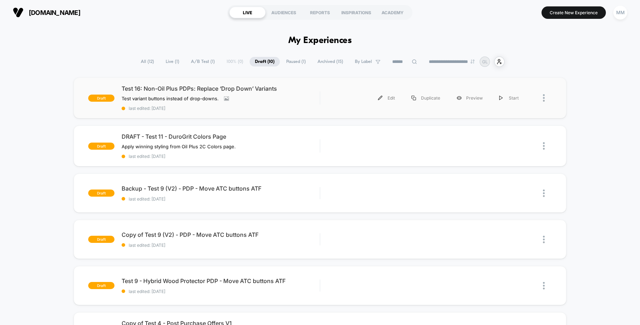
click at [332, 86] on div "draft Test 16: Non-Oil Plus PDPs: Replace ‘Drop Down’ Variants Test variant but…" at bounding box center [320, 98] width 493 height 41
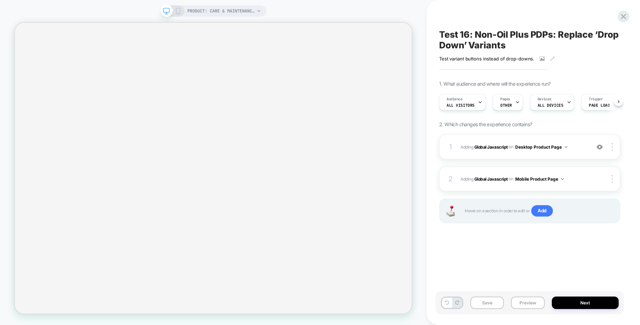
scroll to position [0, 1]
click at [540, 57] on icon at bounding box center [542, 58] width 5 height 5
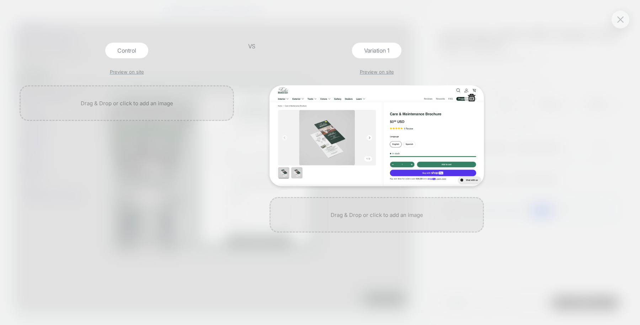
scroll to position [0, 0]
click at [335, 116] on img at bounding box center [377, 135] width 214 height 101
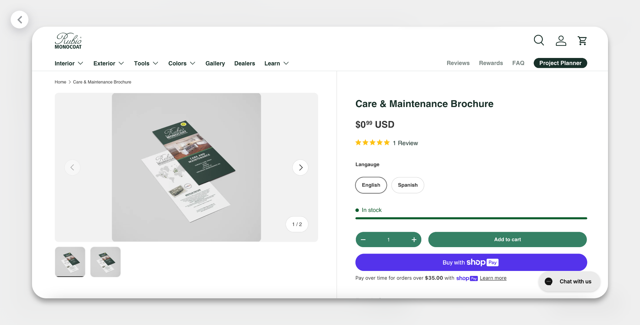
scroll to position [0, 484]
click at [321, 14] on div at bounding box center [320, 162] width 640 height 325
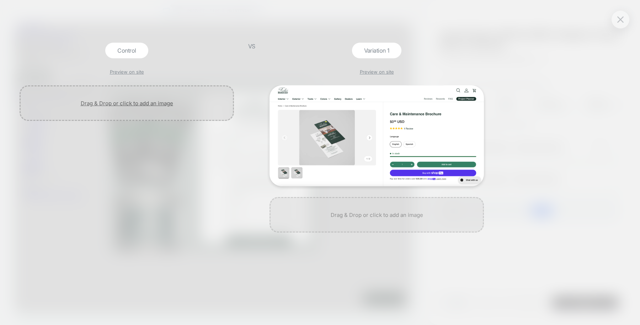
click at [117, 102] on div at bounding box center [127, 103] width 214 height 36
click at [363, 112] on img at bounding box center [377, 135] width 214 height 101
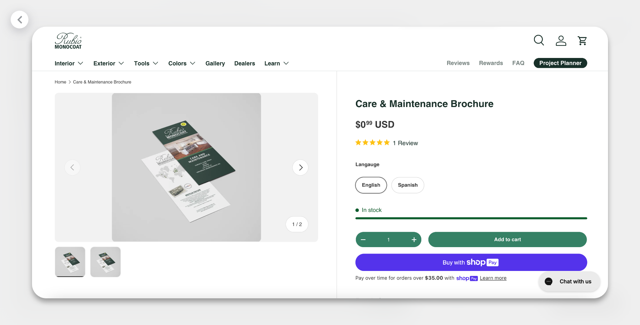
scroll to position [0, 0]
click at [23, 21] on icon at bounding box center [19, 19] width 9 height 9
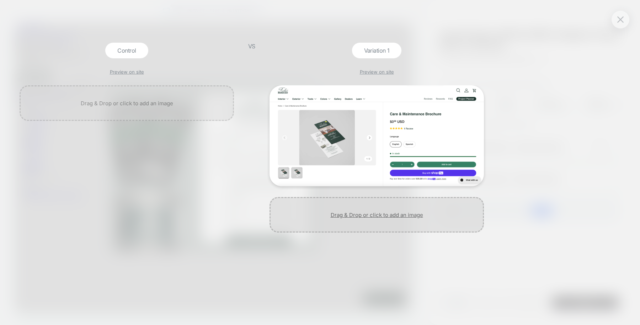
click at [349, 211] on div at bounding box center [377, 215] width 214 height 36
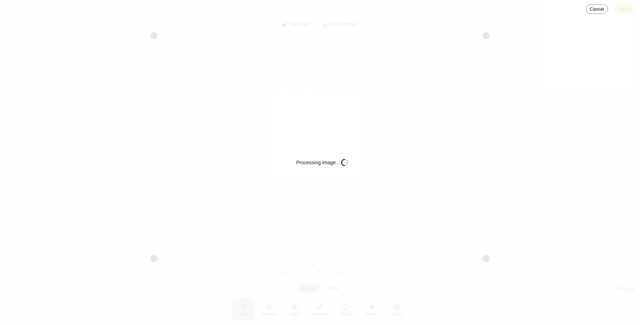
scroll to position [0, 968]
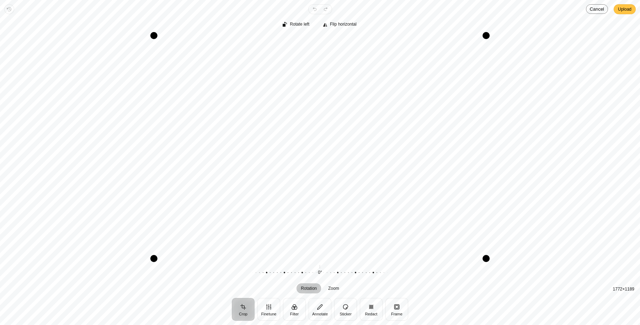
click at [622, 6] on span "Upload" at bounding box center [625, 9] width 14 height 9
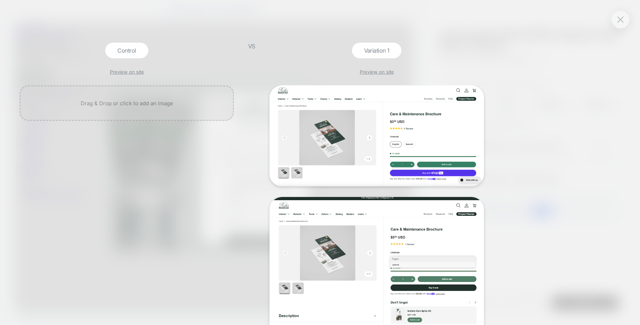
scroll to position [0, 0]
click at [471, 96] on icon at bounding box center [471, 97] width 7 height 7
click at [485, 140] on button "Yes" at bounding box center [490, 140] width 35 height 11
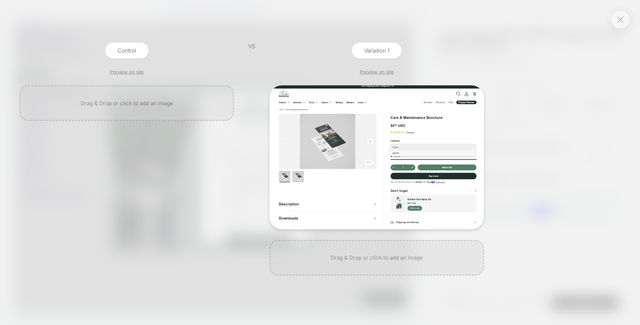
scroll to position [0, 484]
click at [160, 100] on div at bounding box center [127, 103] width 214 height 36
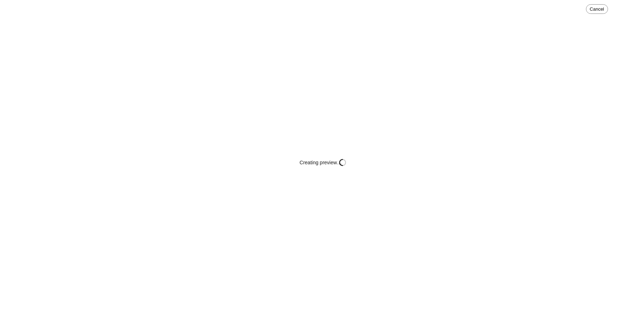
scroll to position [0, 968]
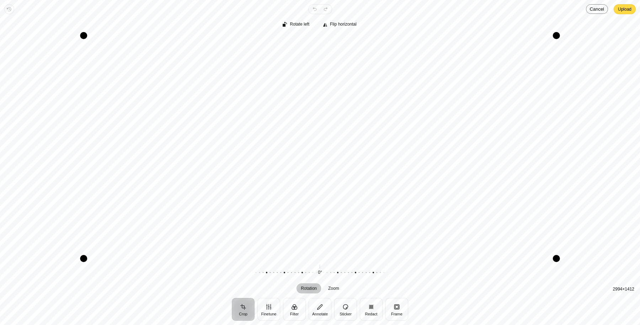
click at [622, 9] on span "Upload" at bounding box center [625, 9] width 14 height 9
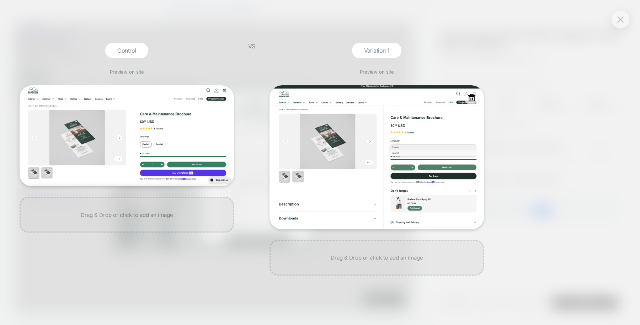
scroll to position [0, 484]
click at [199, 123] on img at bounding box center [127, 135] width 214 height 101
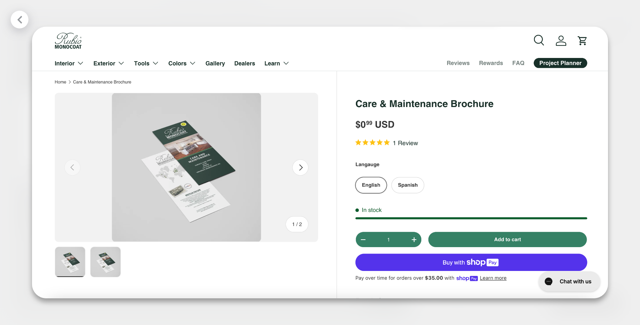
click at [186, 11] on div at bounding box center [320, 162] width 640 height 325
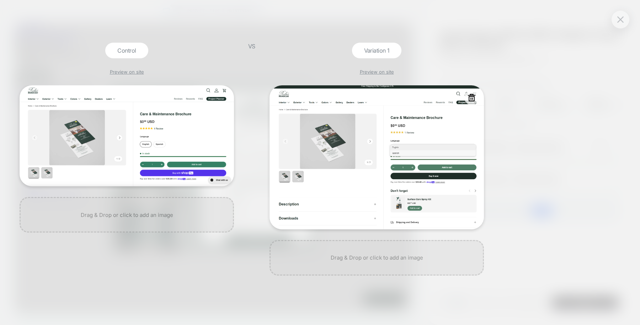
scroll to position [0, 0]
click at [617, 16] on button at bounding box center [620, 19] width 11 height 11
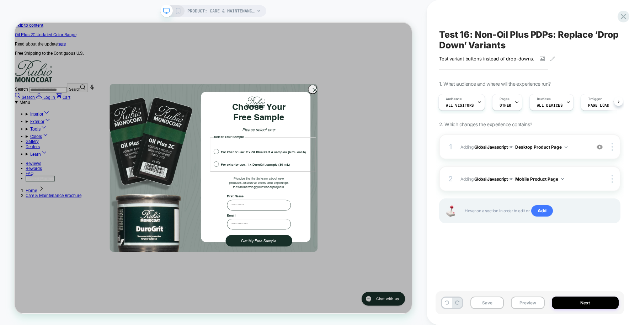
scroll to position [0, 484]
click at [489, 300] on button "Save" at bounding box center [486, 303] width 33 height 12
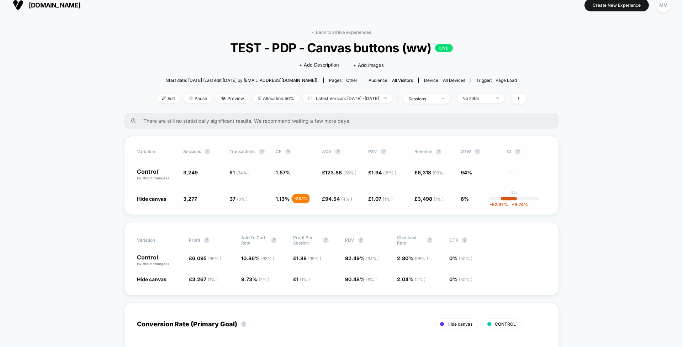
scroll to position [7, 0]
click at [370, 94] on span "Latest Version: [DATE] - [DATE]" at bounding box center [347, 99] width 89 height 10
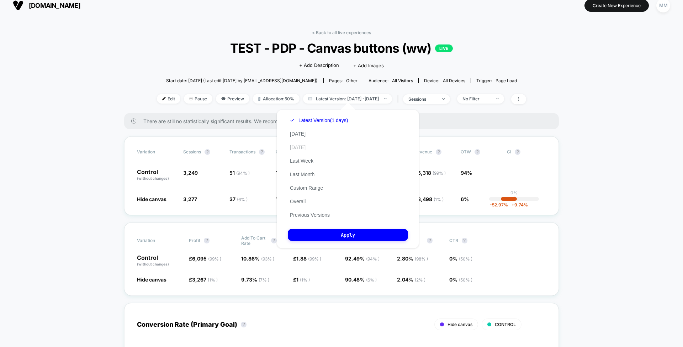
click at [308, 150] on button "[DATE]" at bounding box center [298, 147] width 20 height 6
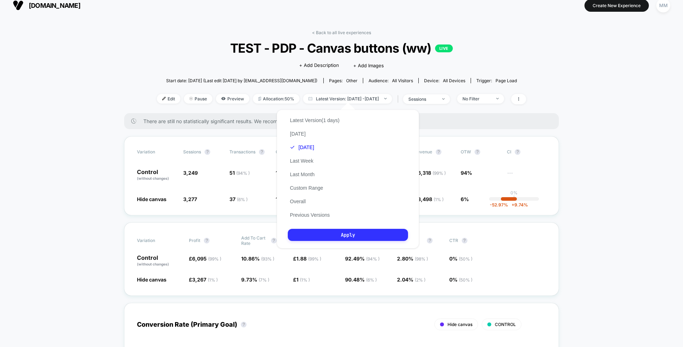
click at [353, 238] on button "Apply" at bounding box center [348, 235] width 120 height 12
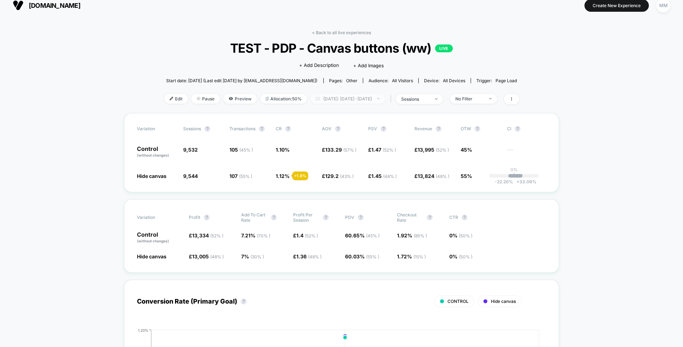
click at [385, 100] on span "[DATE]: [DATE] - [DATE]" at bounding box center [347, 99] width 74 height 10
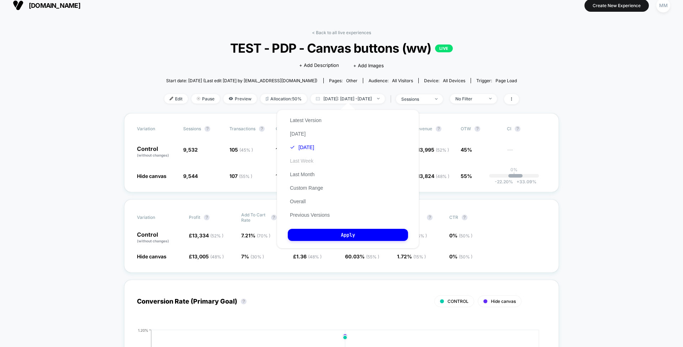
click at [306, 159] on button "Last Week" at bounding box center [302, 161] width 28 height 6
click at [302, 135] on button "[DATE]" at bounding box center [298, 133] width 20 height 6
drag, startPoint x: 347, startPoint y: 228, endPoint x: 351, endPoint y: 233, distance: 7.1
click at [351, 233] on div "Latest Version [DATE] [DATE] Last Week Last Month Custom Range Overall Previous…" at bounding box center [348, 179] width 142 height 139
click at [351, 233] on button "Apply" at bounding box center [348, 235] width 120 height 12
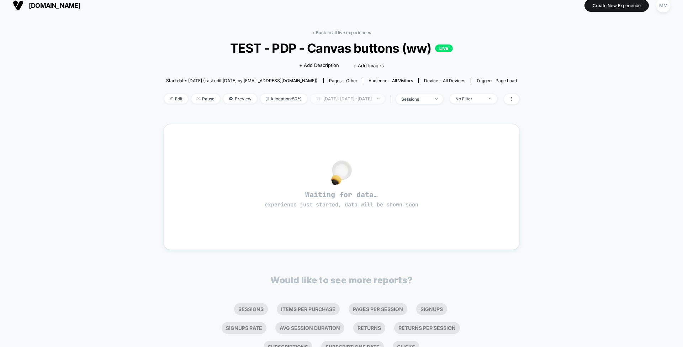
click at [354, 100] on span "[DATE]: [DATE] - [DATE]" at bounding box center [347, 99] width 74 height 10
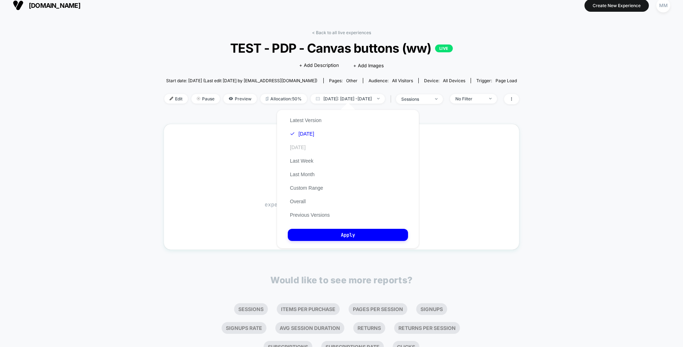
click at [304, 149] on button "[DATE]" at bounding box center [298, 147] width 20 height 6
click at [341, 231] on button "Apply" at bounding box center [348, 235] width 120 height 12
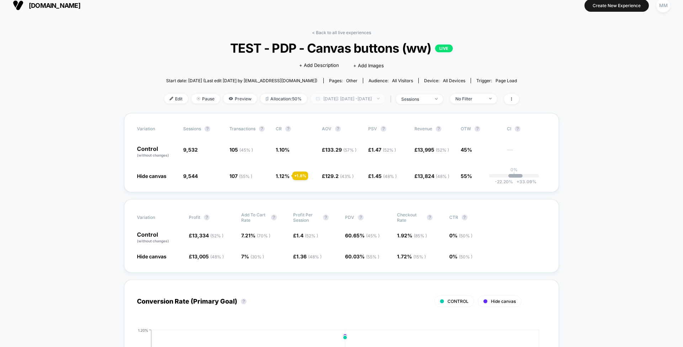
click at [338, 97] on span "[DATE]: [DATE] - [DATE]" at bounding box center [347, 99] width 74 height 10
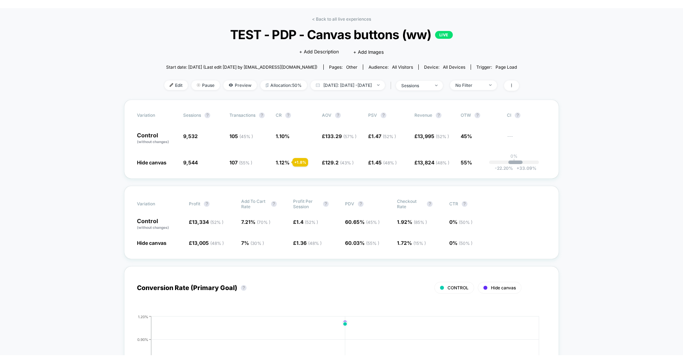
scroll to position [28, 0]
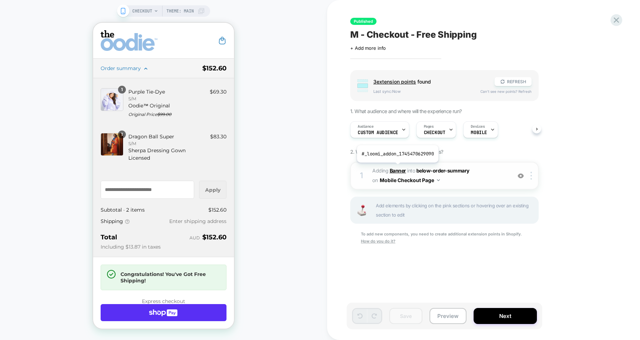
click at [397, 167] on b "Banner" at bounding box center [398, 170] width 16 height 6
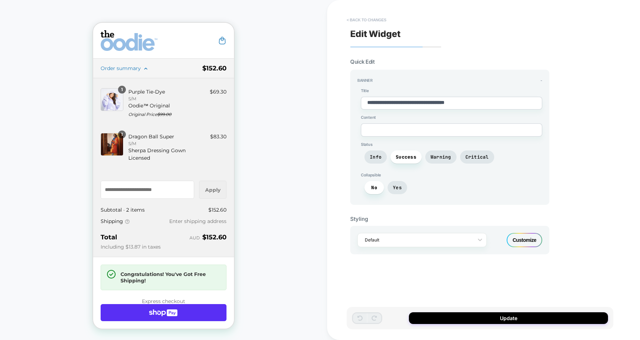
click at [369, 20] on button "< Back to changes" at bounding box center [366, 19] width 47 height 11
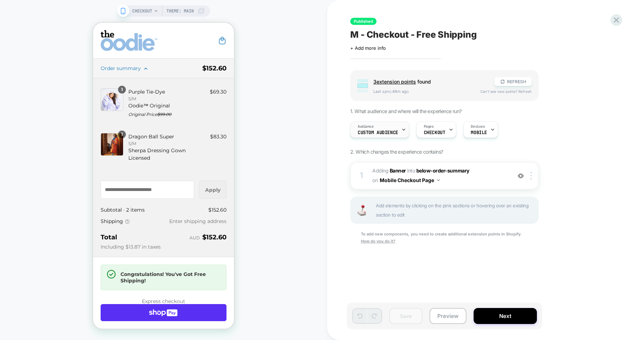
click at [391, 131] on span "Custom Audience" at bounding box center [378, 132] width 41 height 5
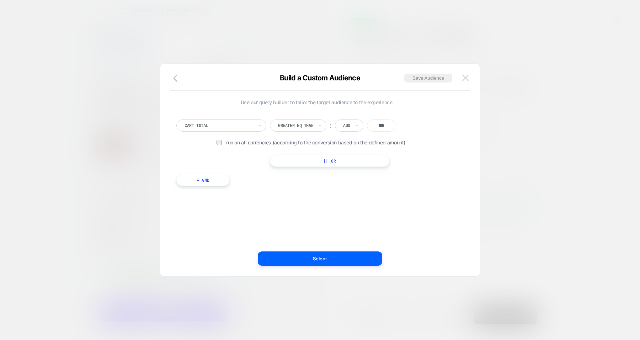
click at [467, 79] on img at bounding box center [465, 78] width 6 height 6
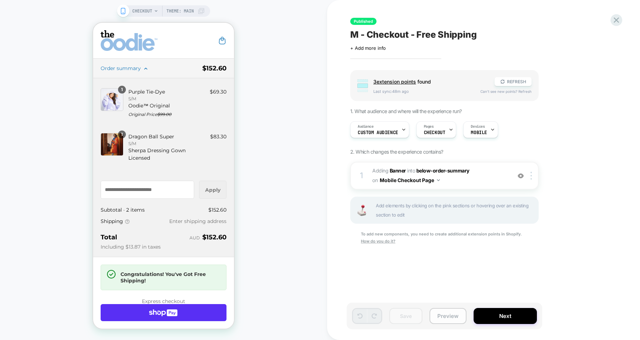
click at [446, 319] on button "Preview" at bounding box center [448, 316] width 37 height 16
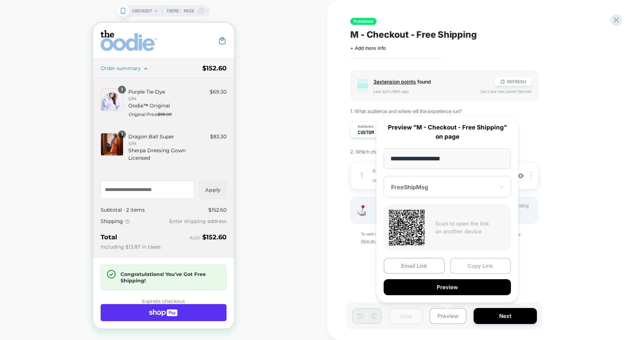
click at [474, 264] on button "Copy Link" at bounding box center [480, 266] width 61 height 16
